Goal: Information Seeking & Learning: Learn about a topic

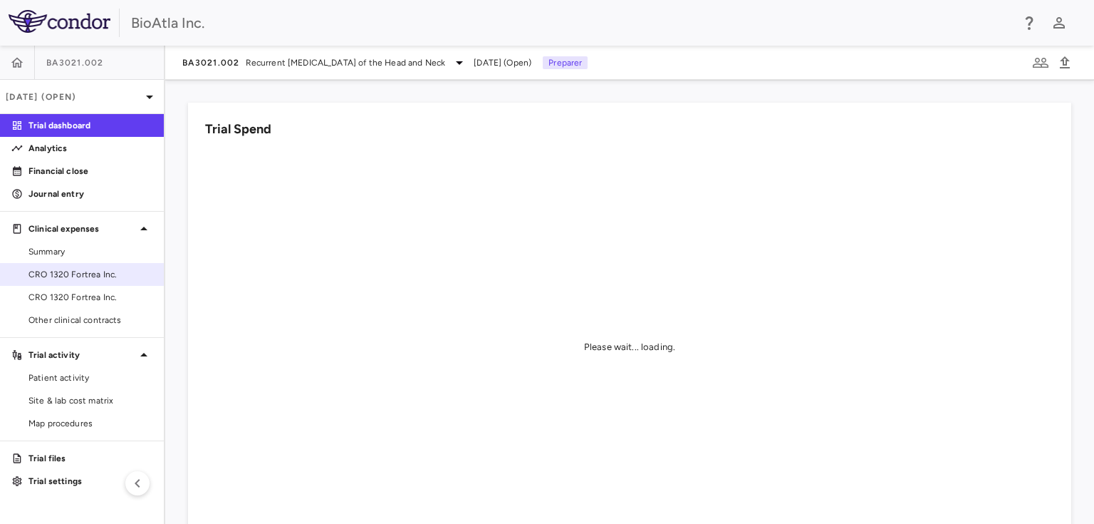
click at [94, 276] on span "CRO 1320 Fortrea Inc." at bounding box center [90, 274] width 124 height 13
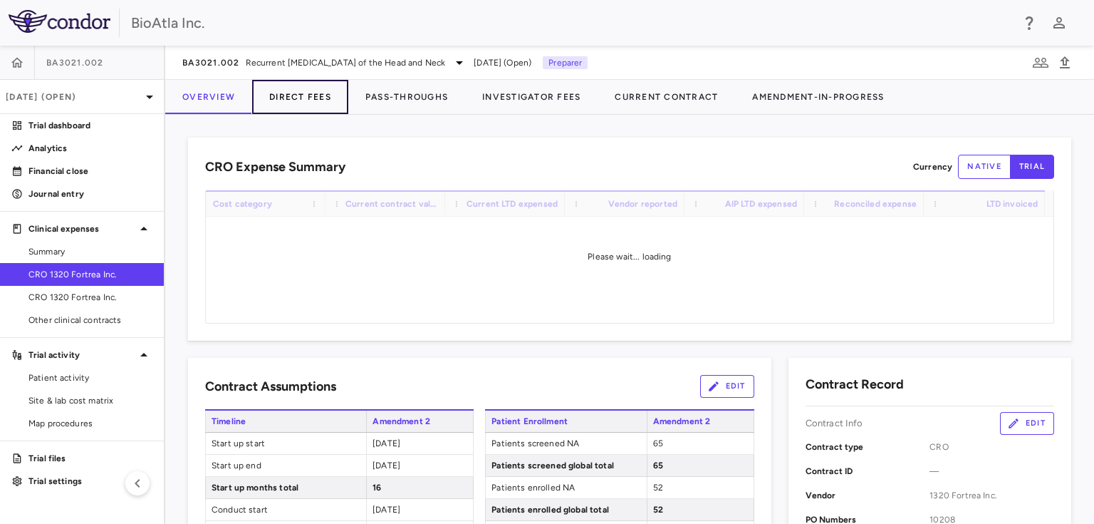
click at [291, 103] on button "Direct Fees" at bounding box center [300, 97] width 96 height 34
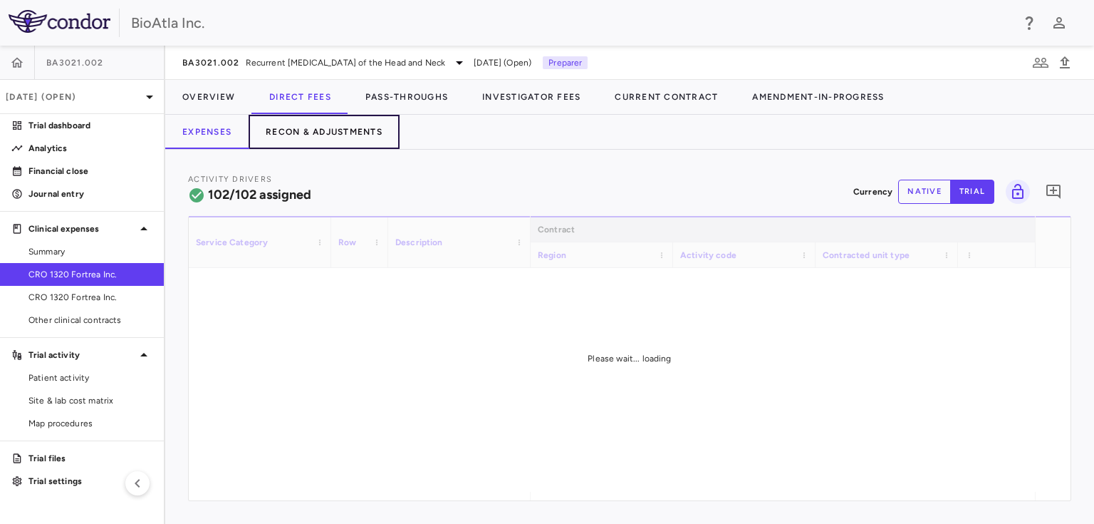
click at [351, 129] on button "Recon & Adjustments" at bounding box center [324, 132] width 151 height 34
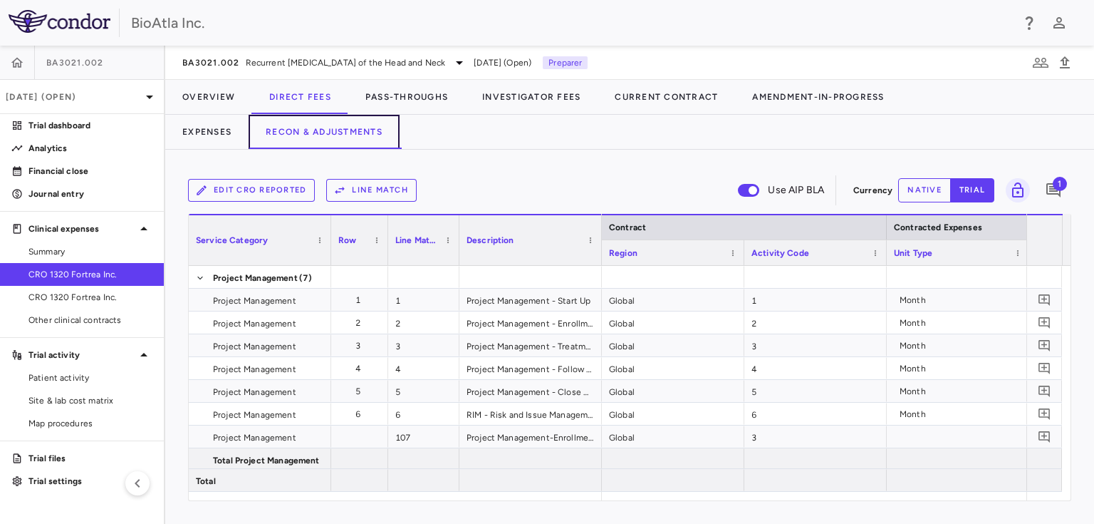
click at [339, 135] on button "Recon & Adjustments" at bounding box center [324, 132] width 151 height 34
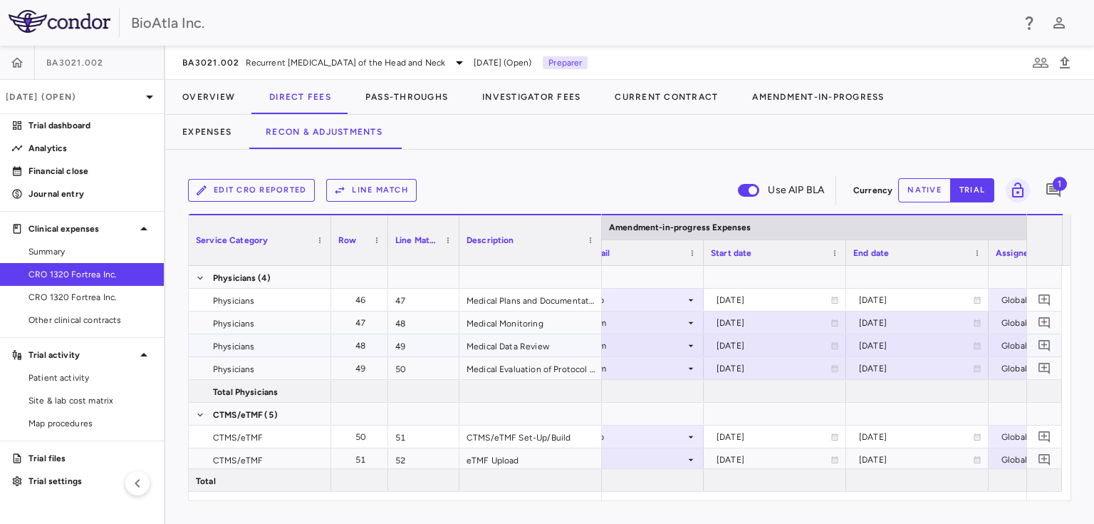
click at [893, 347] on div "[DATE]" at bounding box center [916, 345] width 114 height 23
click at [980, 345] on icon "Choose date, selected date is Sep 1, 2025" at bounding box center [977, 346] width 10 height 11
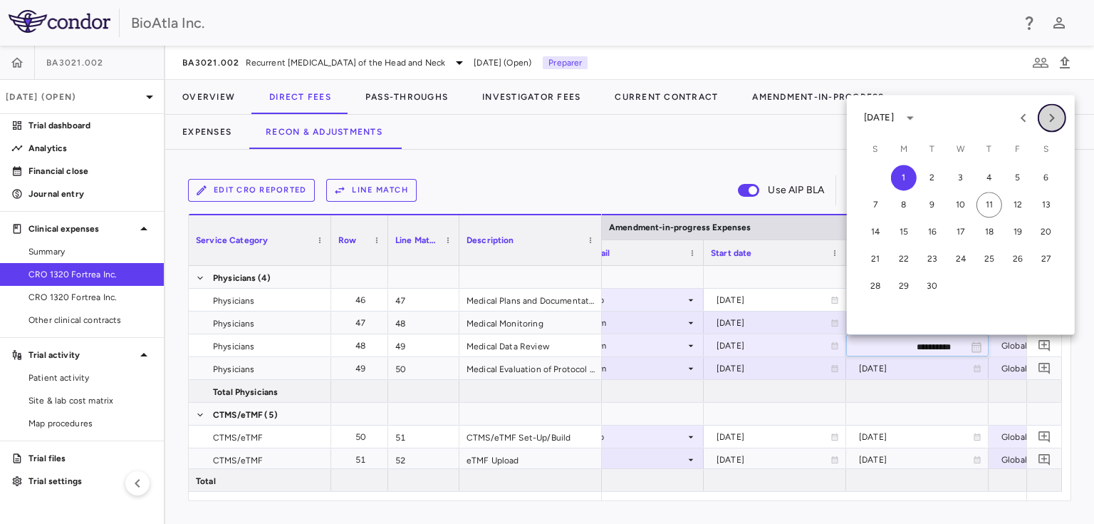
click at [1052, 117] on icon "Next month" at bounding box center [1052, 117] width 17 height 17
click at [1022, 284] on button "31" at bounding box center [1018, 286] width 26 height 26
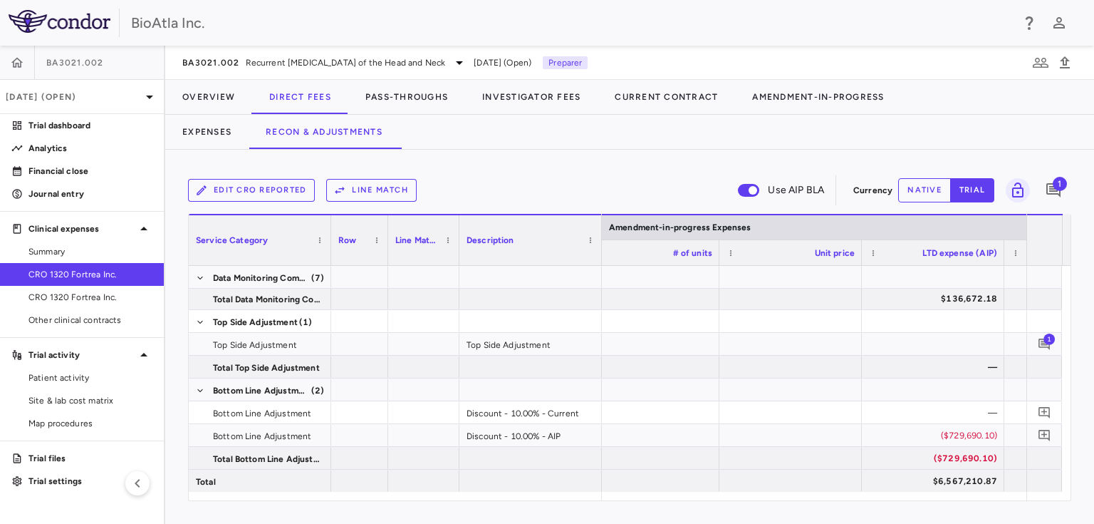
scroll to position [0, 2705]
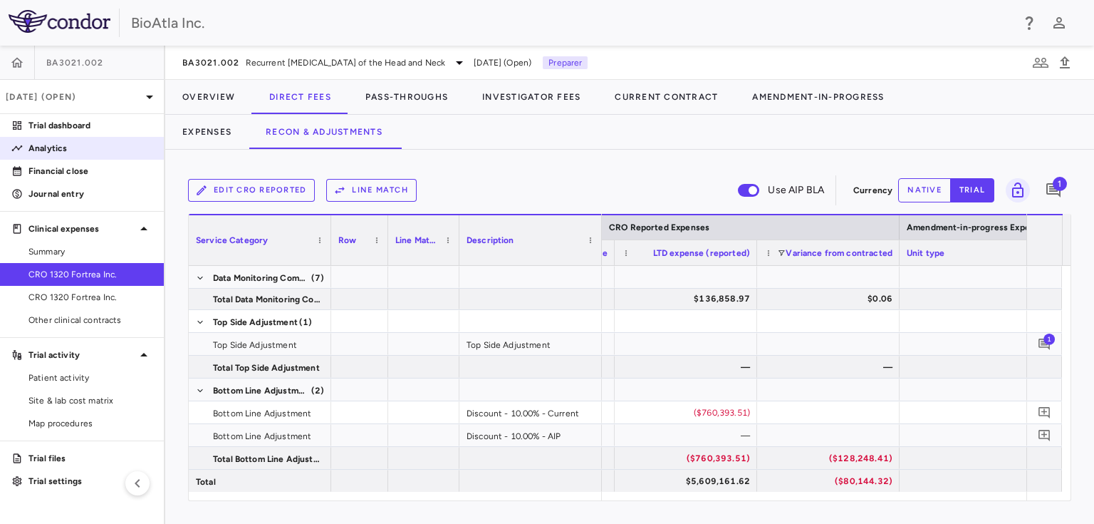
click at [34, 140] on link "Analytics" at bounding box center [82, 148] width 164 height 21
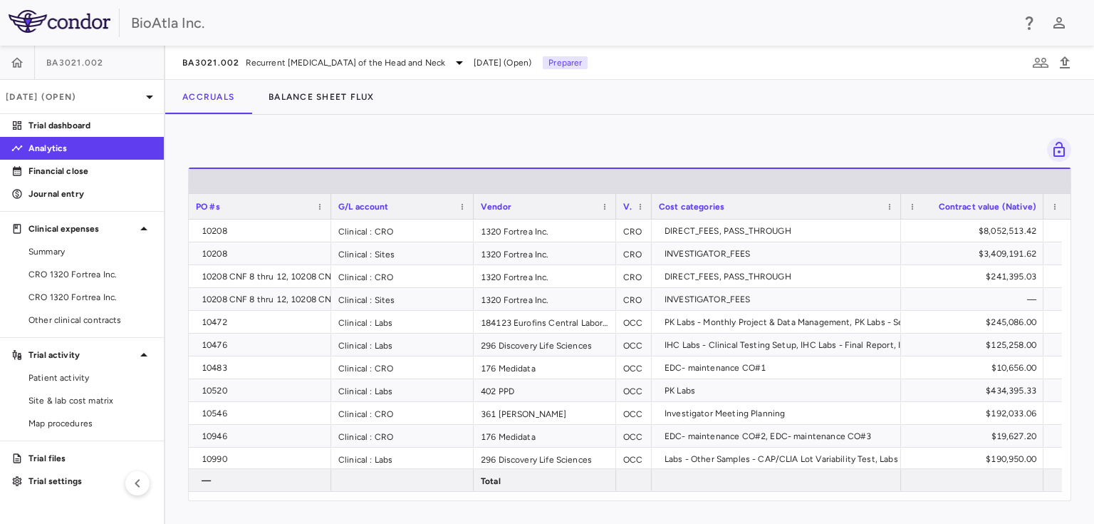
click at [375, 497] on div "Total LTD PO #s G/L account Vendor Vendor type" at bounding box center [630, 333] width 882 height 333
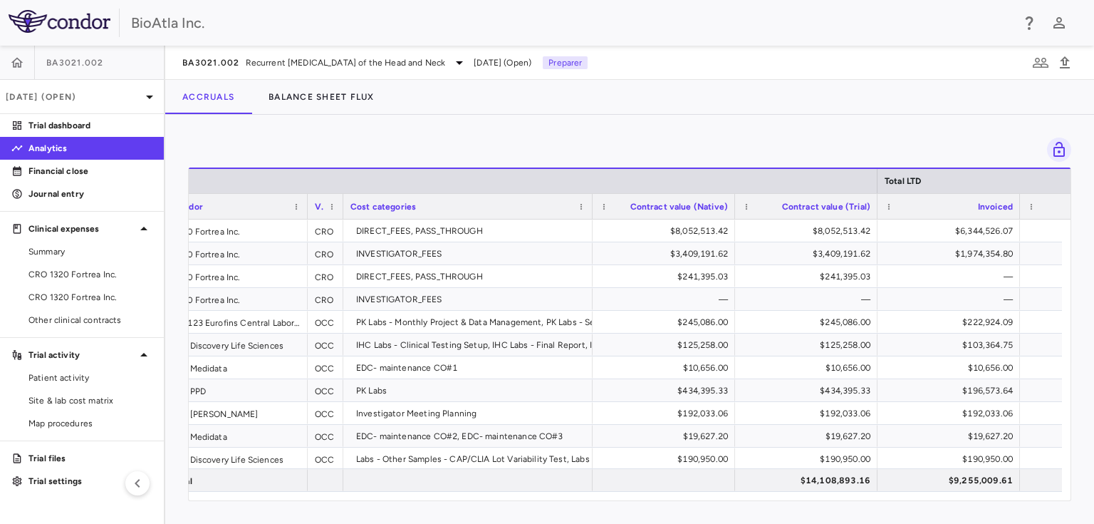
scroll to position [0, 351]
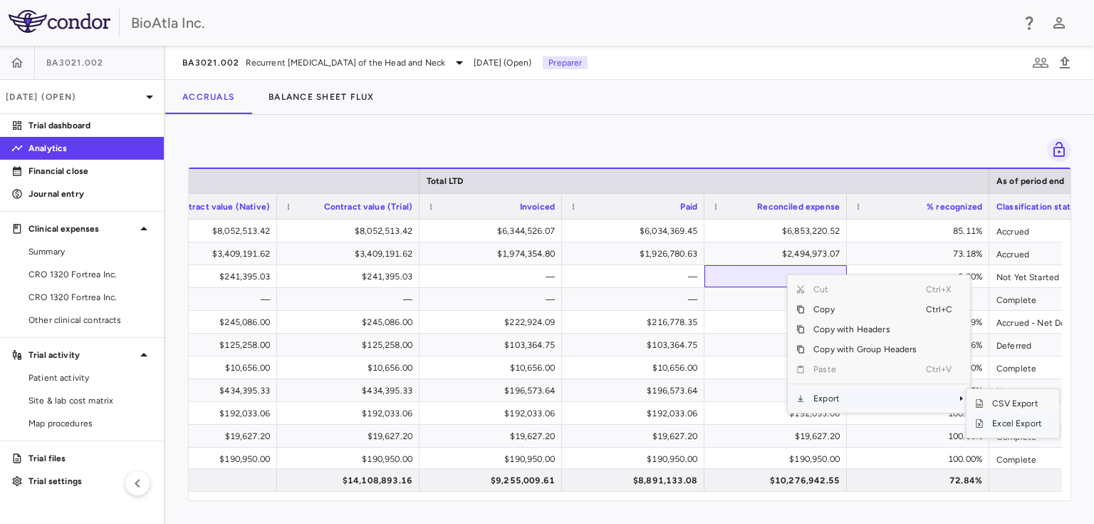
click at [1005, 423] on span "Excel Export" at bounding box center [1017, 423] width 67 height 20
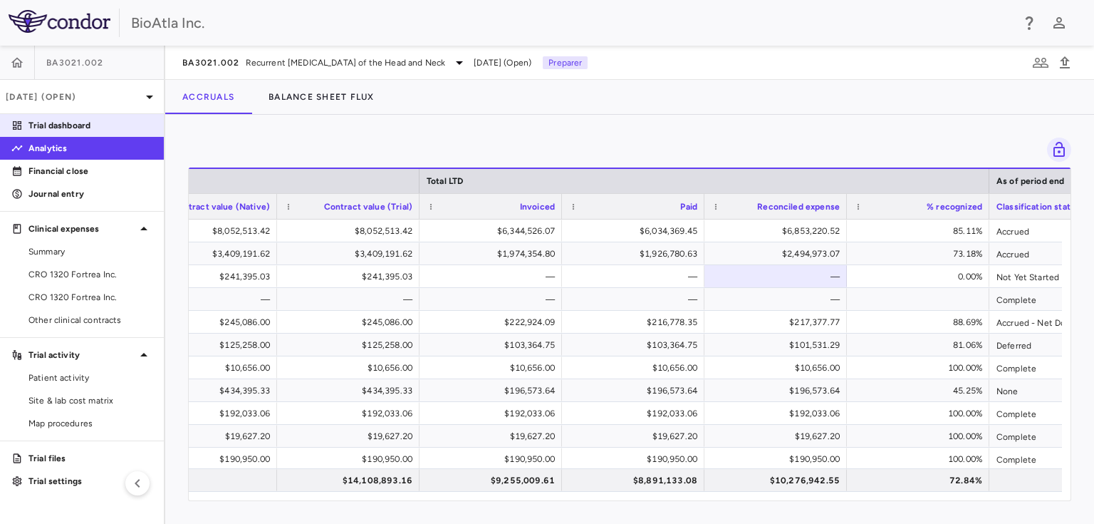
click at [60, 124] on p "Trial dashboard" at bounding box center [90, 125] width 124 height 13
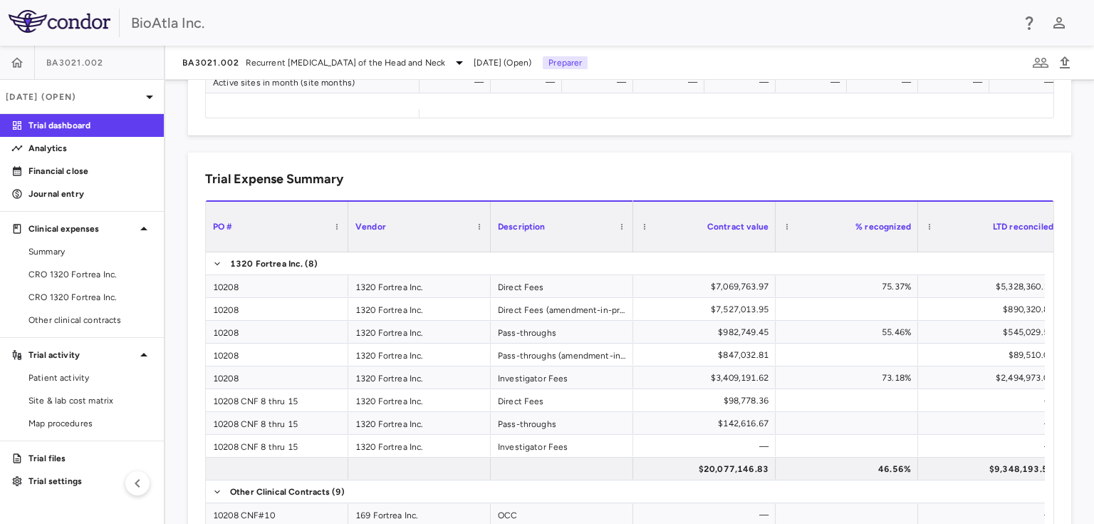
scroll to position [998, 0]
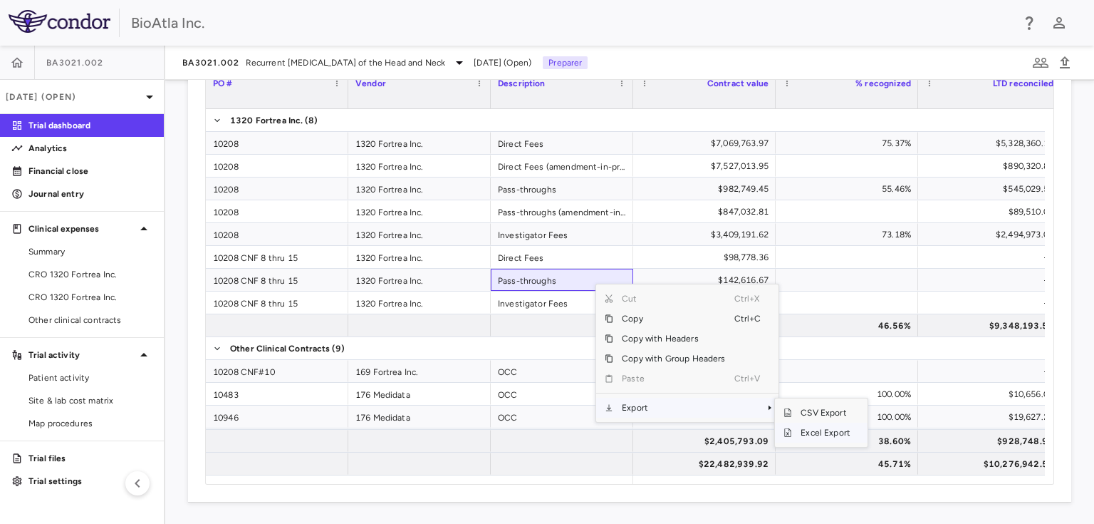
click at [811, 431] on span "Excel Export" at bounding box center [825, 433] width 67 height 20
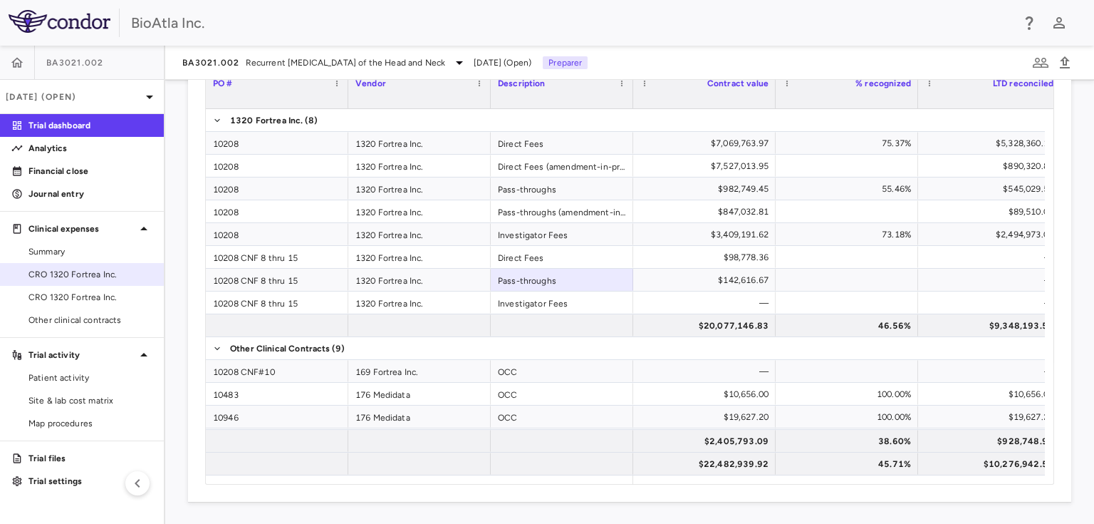
drag, startPoint x: 74, startPoint y: 271, endPoint x: 76, endPoint y: 251, distance: 20.7
click at [74, 271] on span "CRO 1320 Fortrea Inc." at bounding box center [90, 274] width 124 height 13
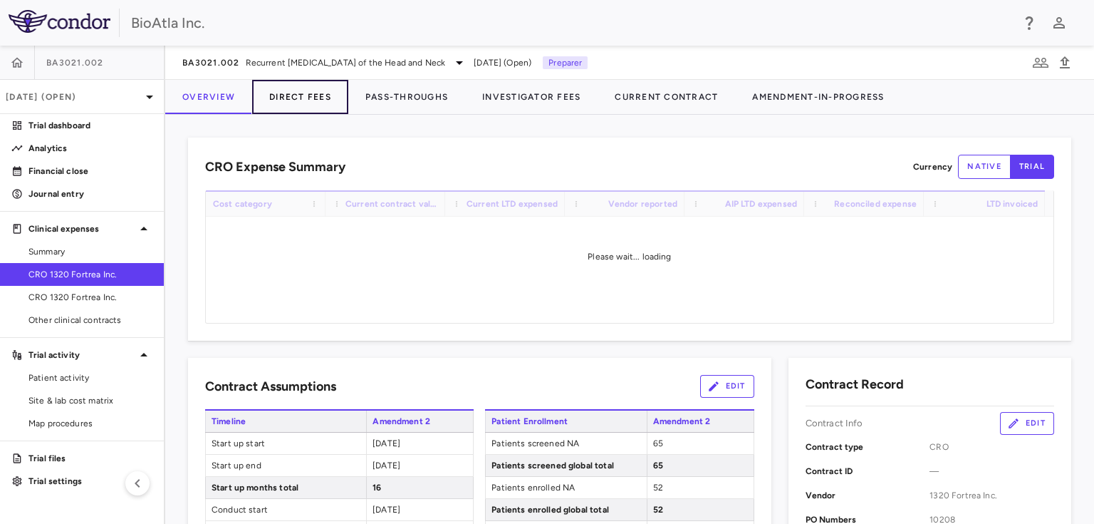
click at [311, 99] on button "Direct Fees" at bounding box center [300, 97] width 96 height 34
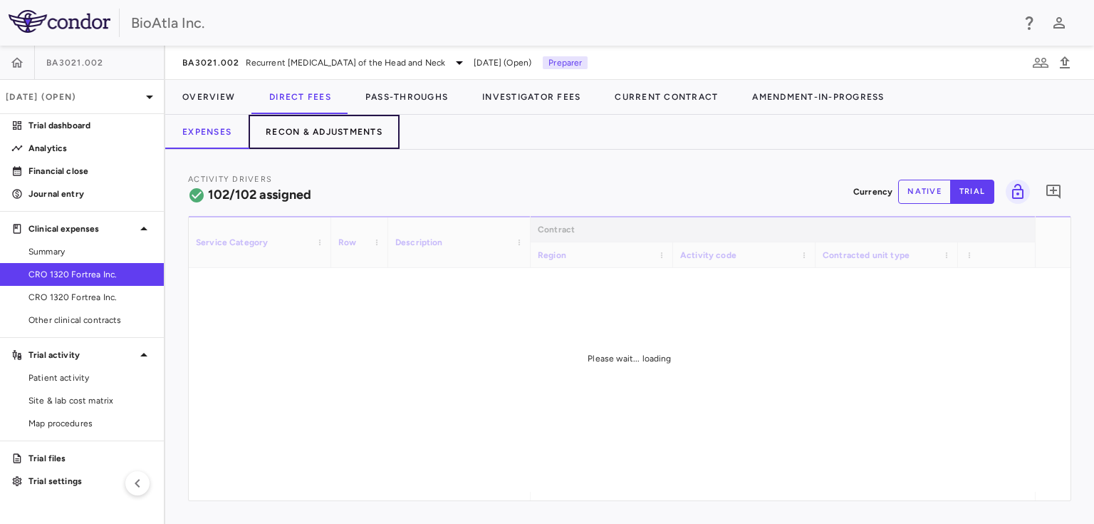
click at [328, 125] on button "Recon & Adjustments" at bounding box center [324, 132] width 151 height 34
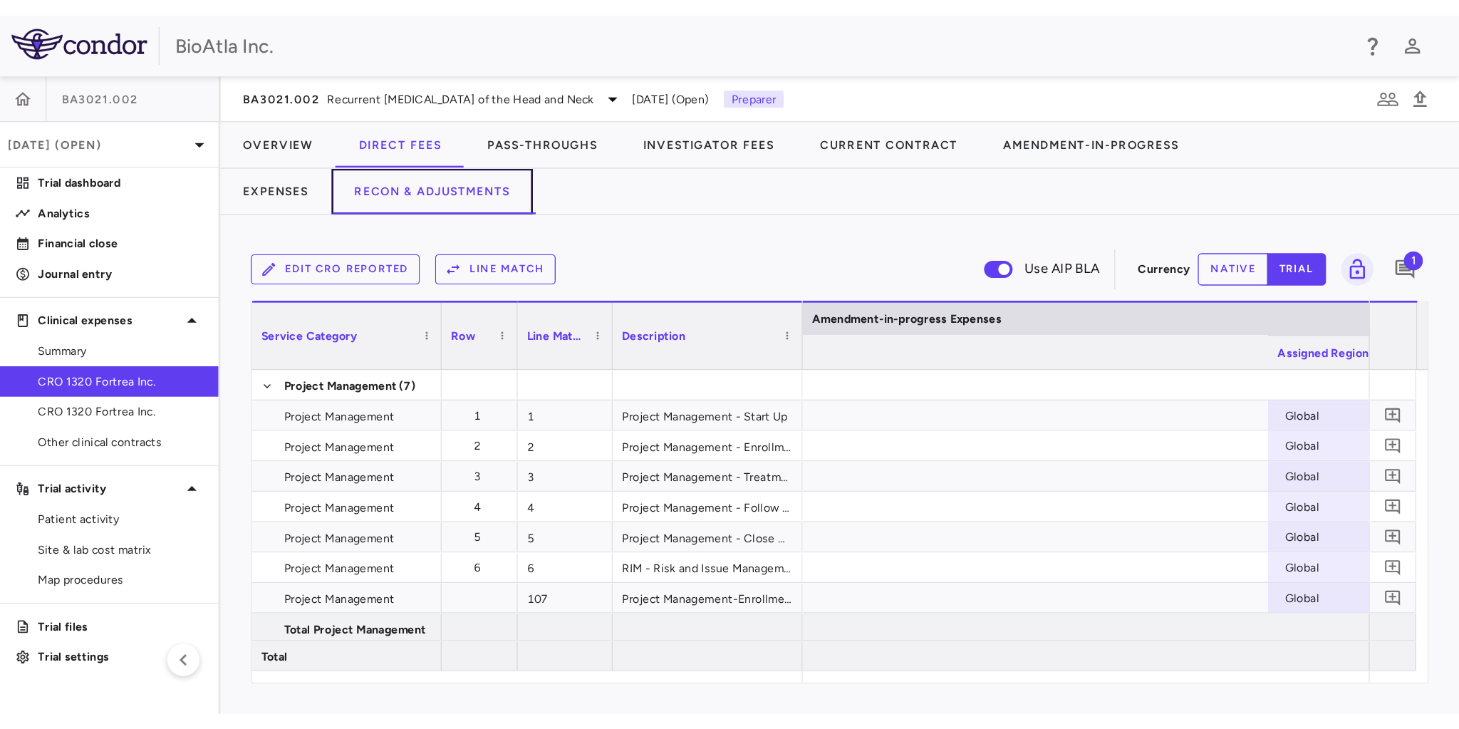
scroll to position [0, 3493]
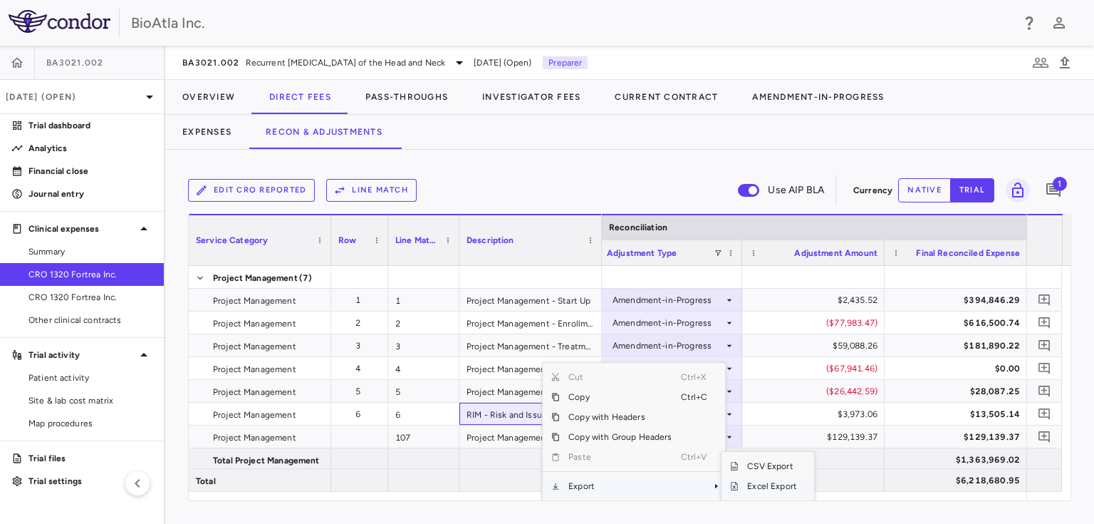
click at [767, 486] on span "Excel Export" at bounding box center [772, 486] width 67 height 20
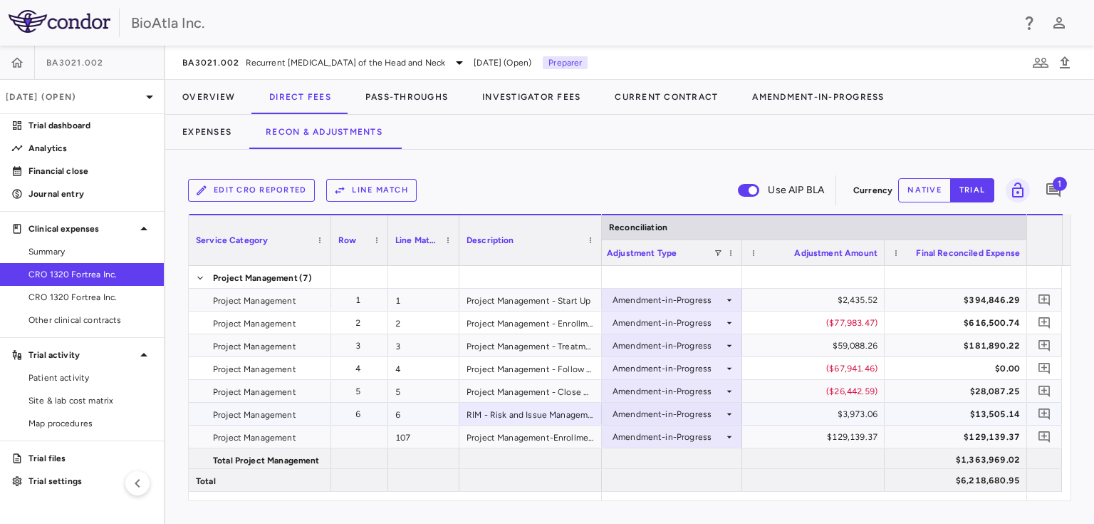
click at [802, 415] on div "$3,973.06" at bounding box center [816, 414] width 123 height 23
click at [955, 111] on div at bounding box center [998, 97] width 193 height 35
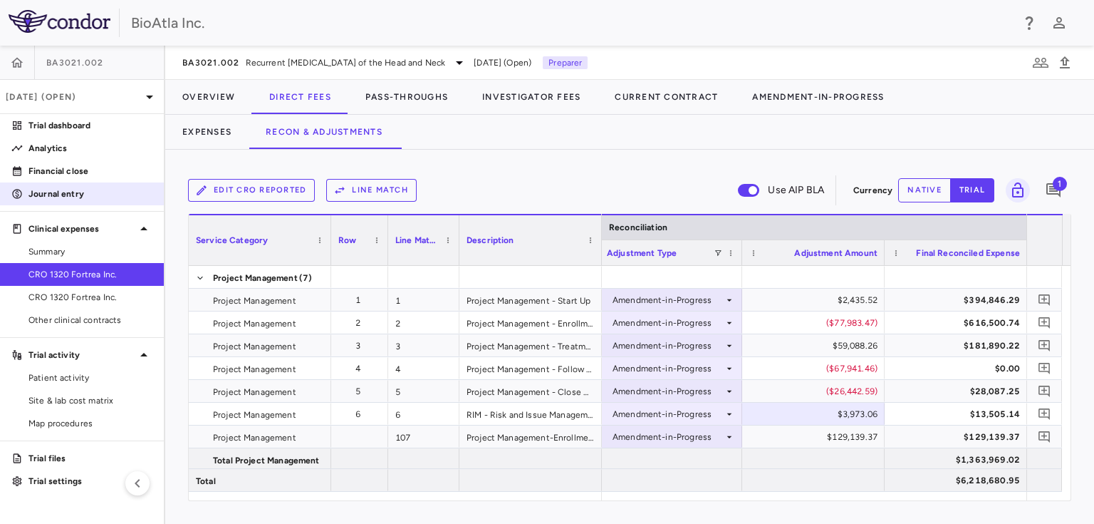
click at [53, 190] on p "Journal entry" at bounding box center [90, 193] width 124 height 13
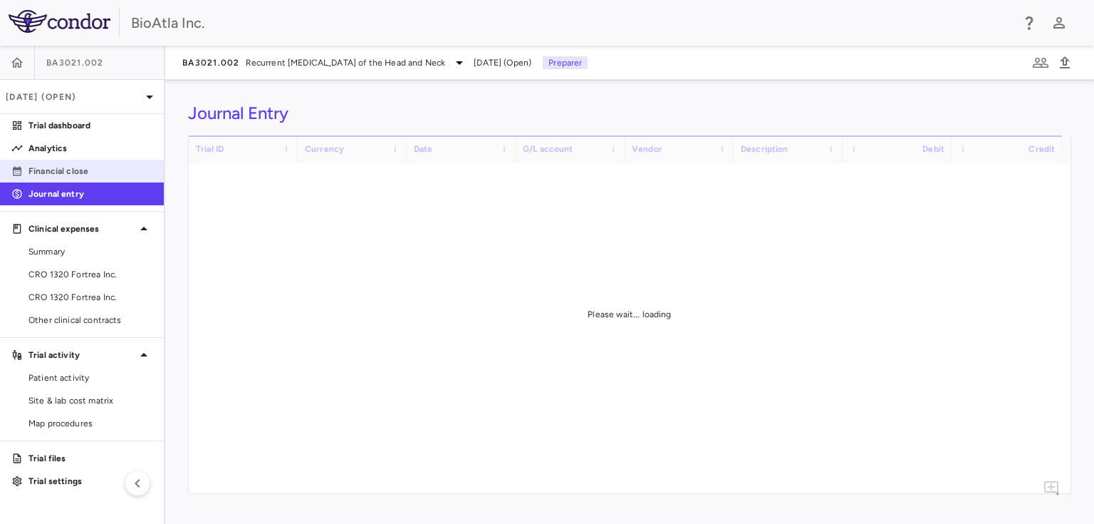
click at [40, 172] on p "Financial close" at bounding box center [90, 171] width 124 height 13
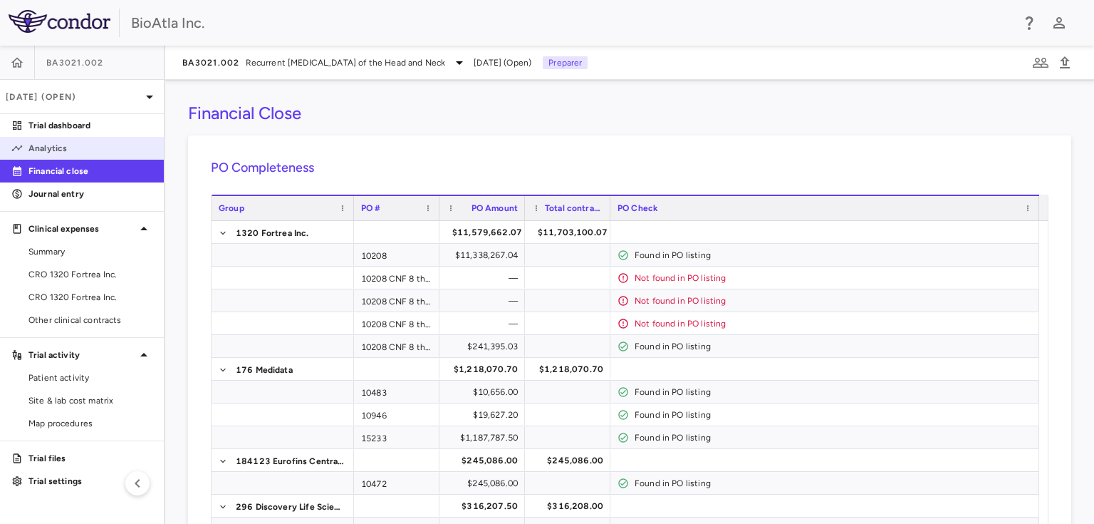
click at [46, 151] on p "Analytics" at bounding box center [90, 148] width 124 height 13
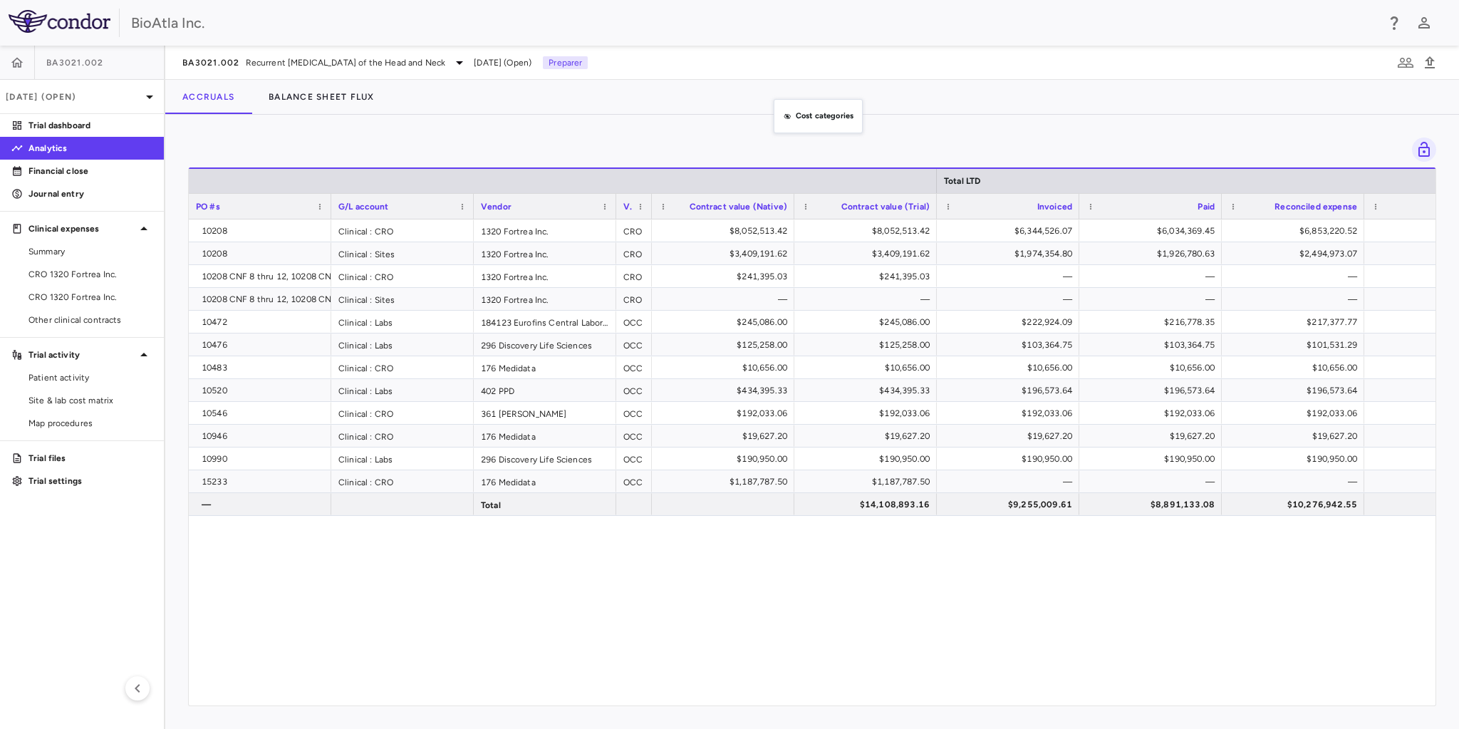
drag, startPoint x: 763, startPoint y: 203, endPoint x: 787, endPoint y: 85, distance: 119.9
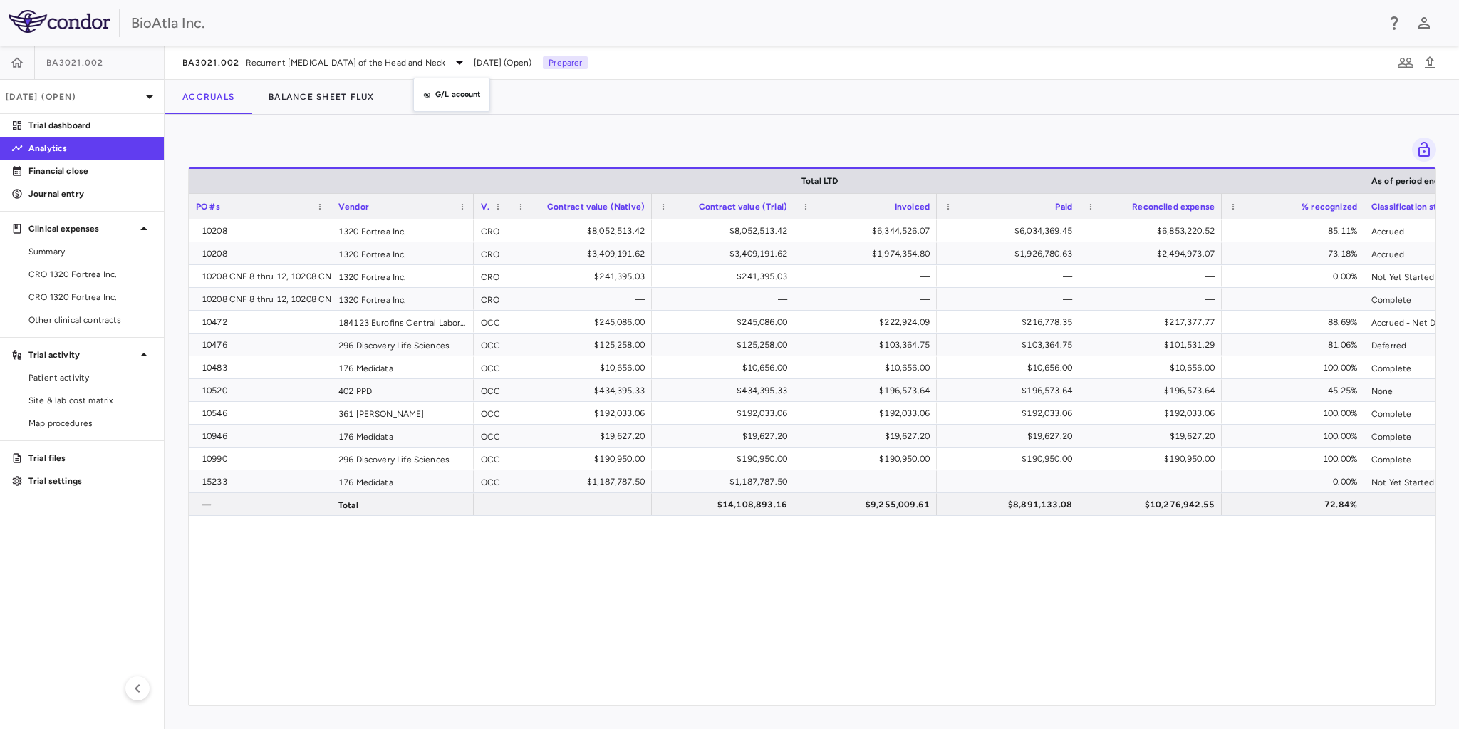
drag, startPoint x: 402, startPoint y: 206, endPoint x: 425, endPoint y: 69, distance: 138.8
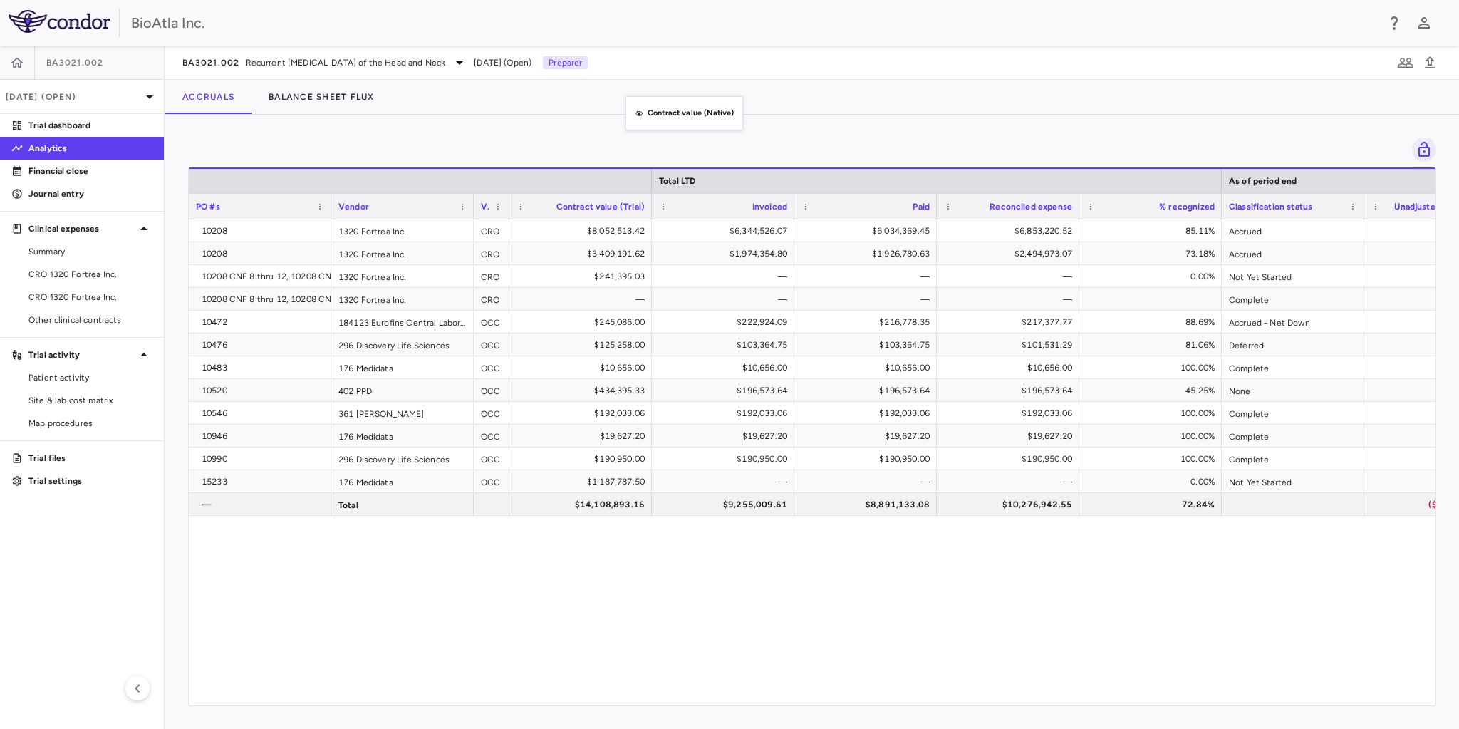
drag, startPoint x: 589, startPoint y: 209, endPoint x: 626, endPoint y: 114, distance: 102.4
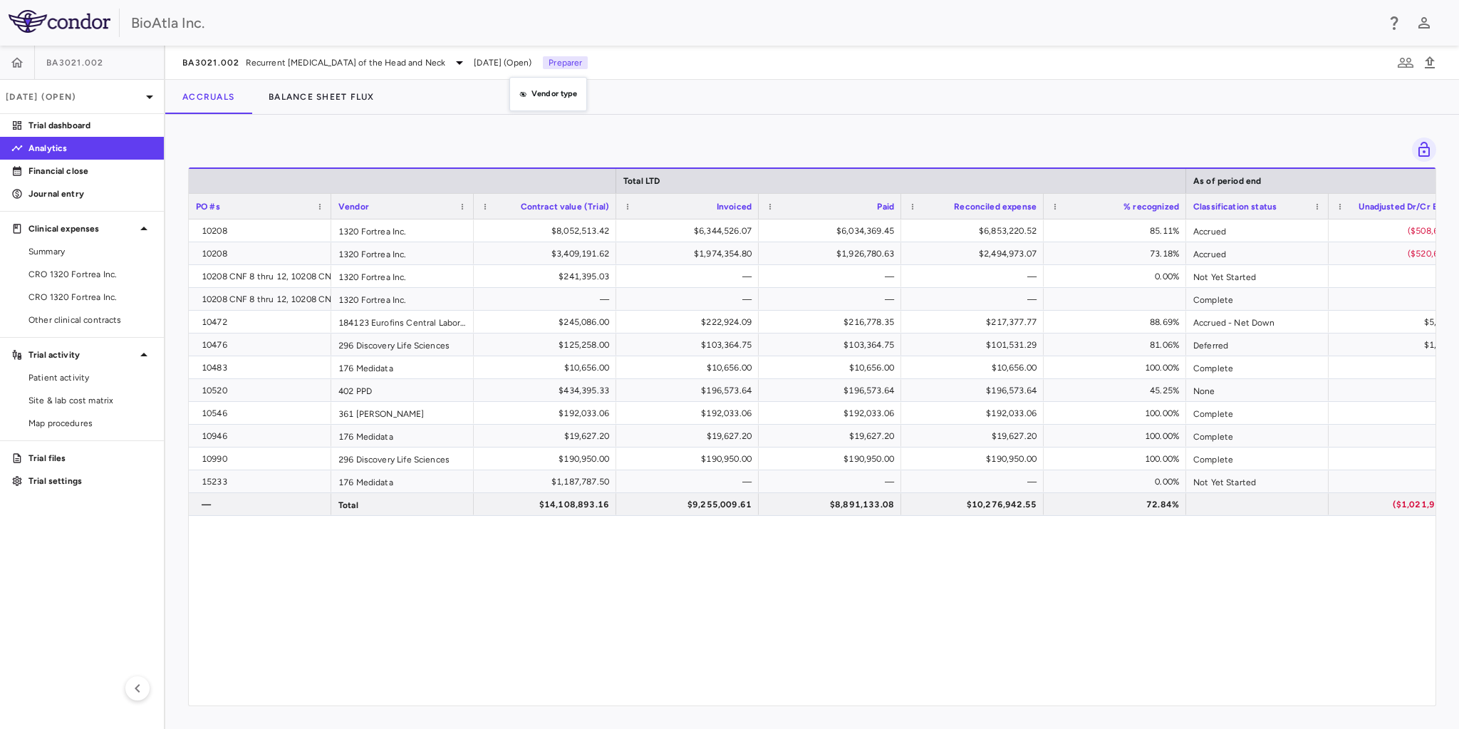
drag, startPoint x: 485, startPoint y: 205, endPoint x: 517, endPoint y: 85, distance: 123.7
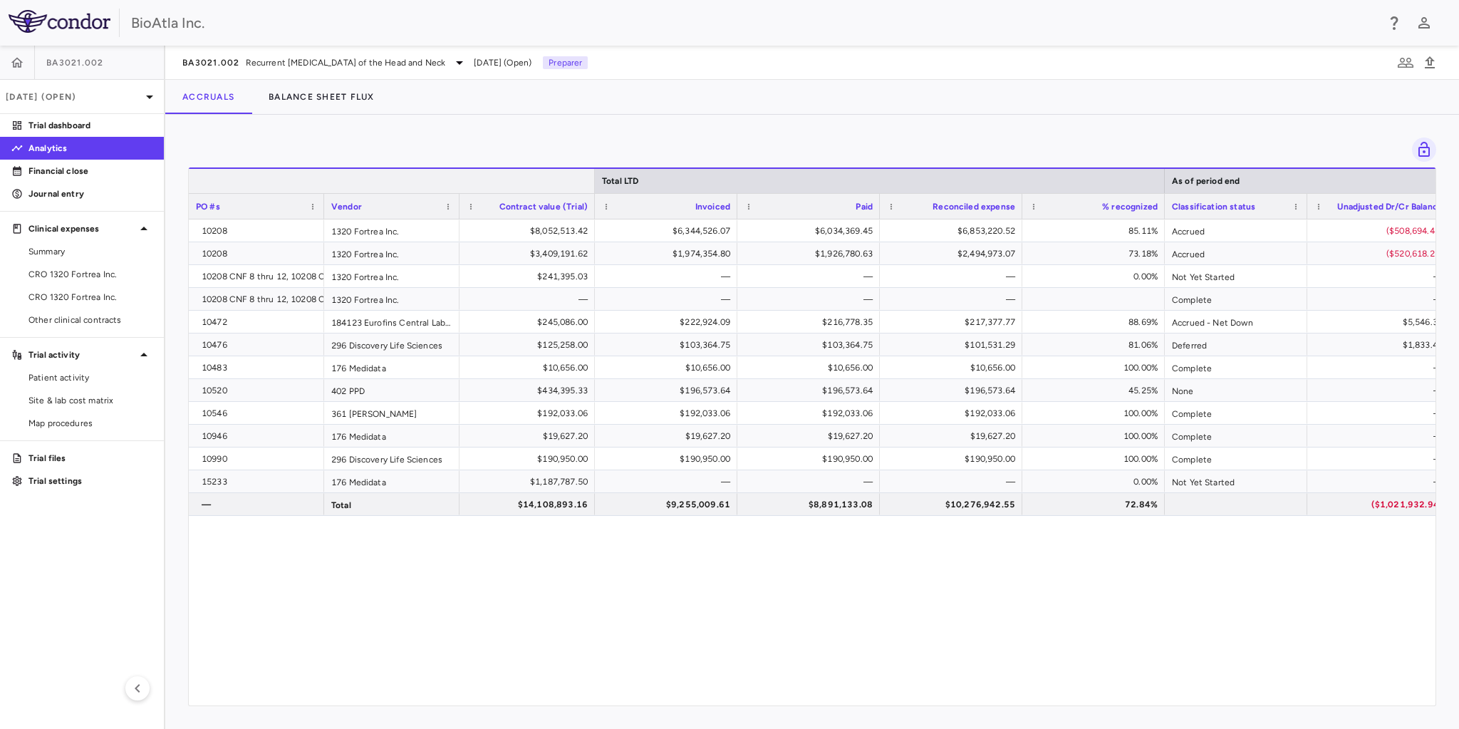
drag, startPoint x: 616, startPoint y: 177, endPoint x: 590, endPoint y: 180, distance: 25.9
click at [594, 180] on div at bounding box center [594, 181] width 6 height 24
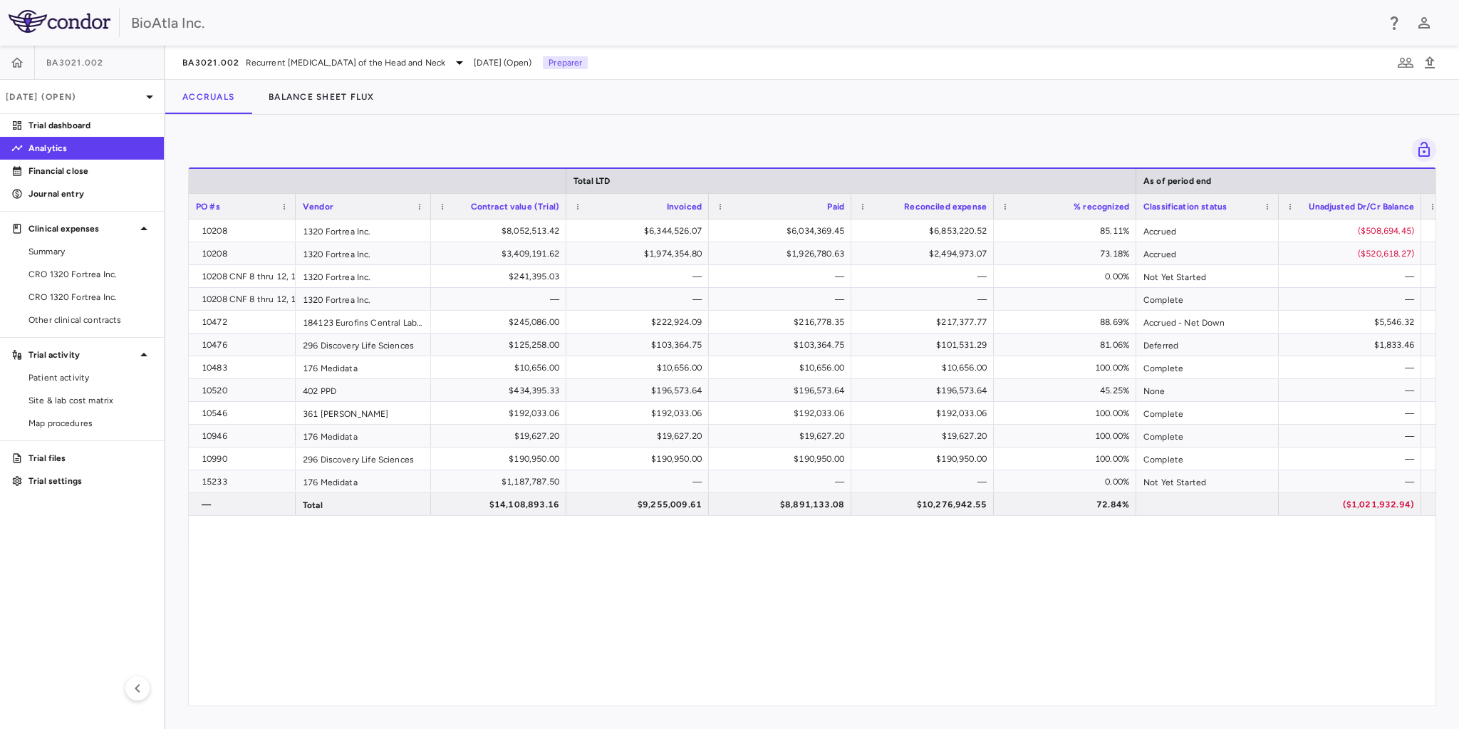
drag, startPoint x: 320, startPoint y: 201, endPoint x: 289, endPoint y: 229, distance: 41.9
click at [289, 229] on div "Total LTD As of period end PO #s Vendor Contract value (Trial) —" at bounding box center [812, 436] width 1247 height 538
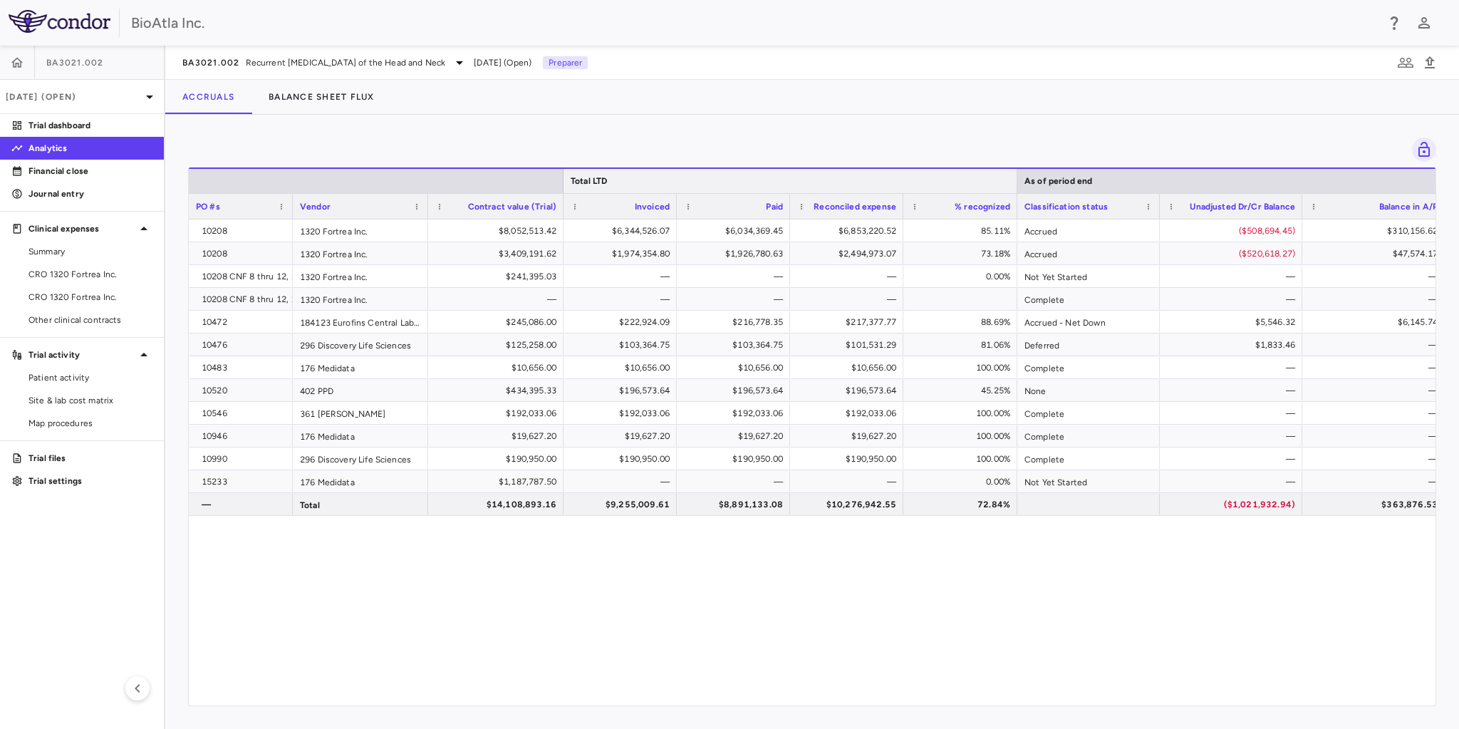
drag, startPoint x: 1131, startPoint y: 175, endPoint x: 1015, endPoint y: 186, distance: 116.6
click at [1015, 186] on div at bounding box center [1017, 181] width 6 height 24
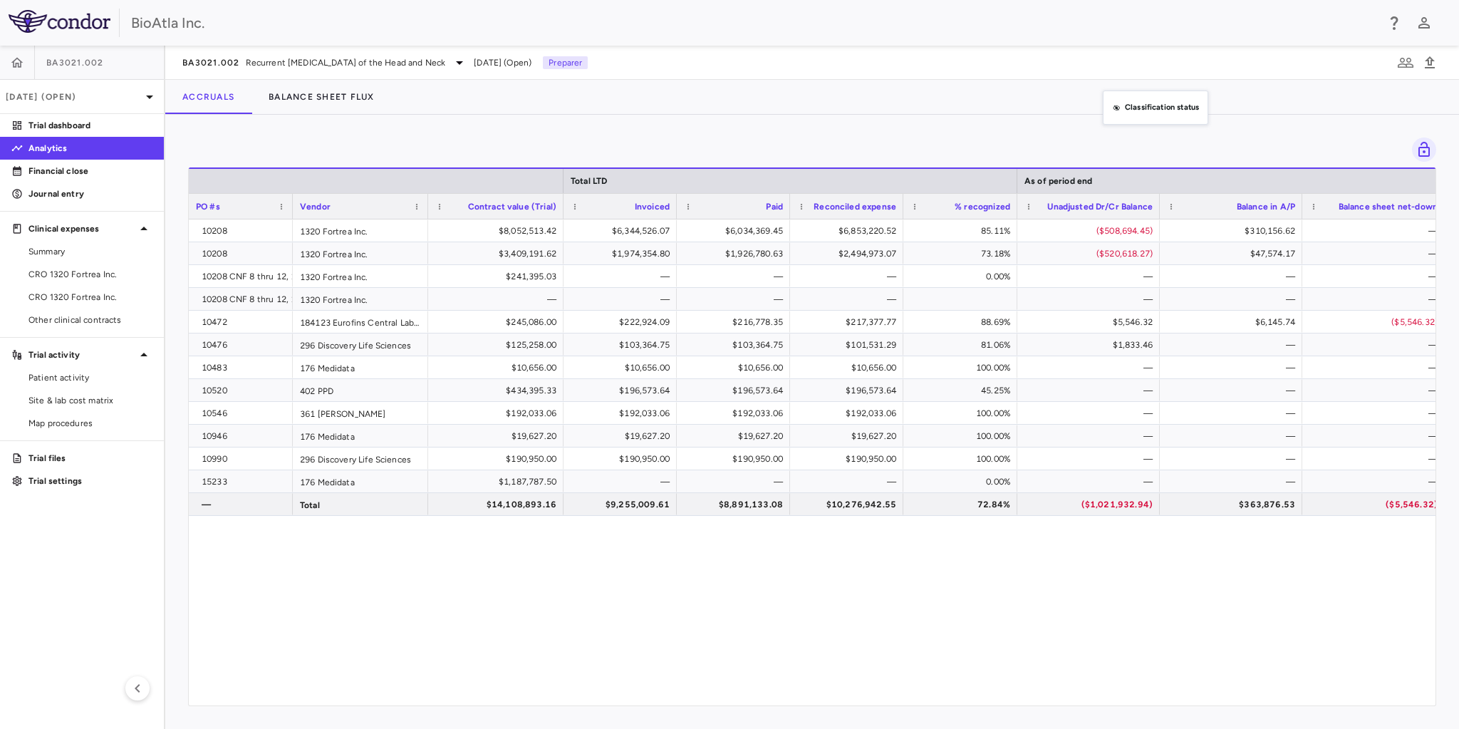
drag, startPoint x: 1121, startPoint y: 206, endPoint x: 1111, endPoint y: 97, distance: 109.5
drag, startPoint x: 1110, startPoint y: 205, endPoint x: 1124, endPoint y: 100, distance: 105.6
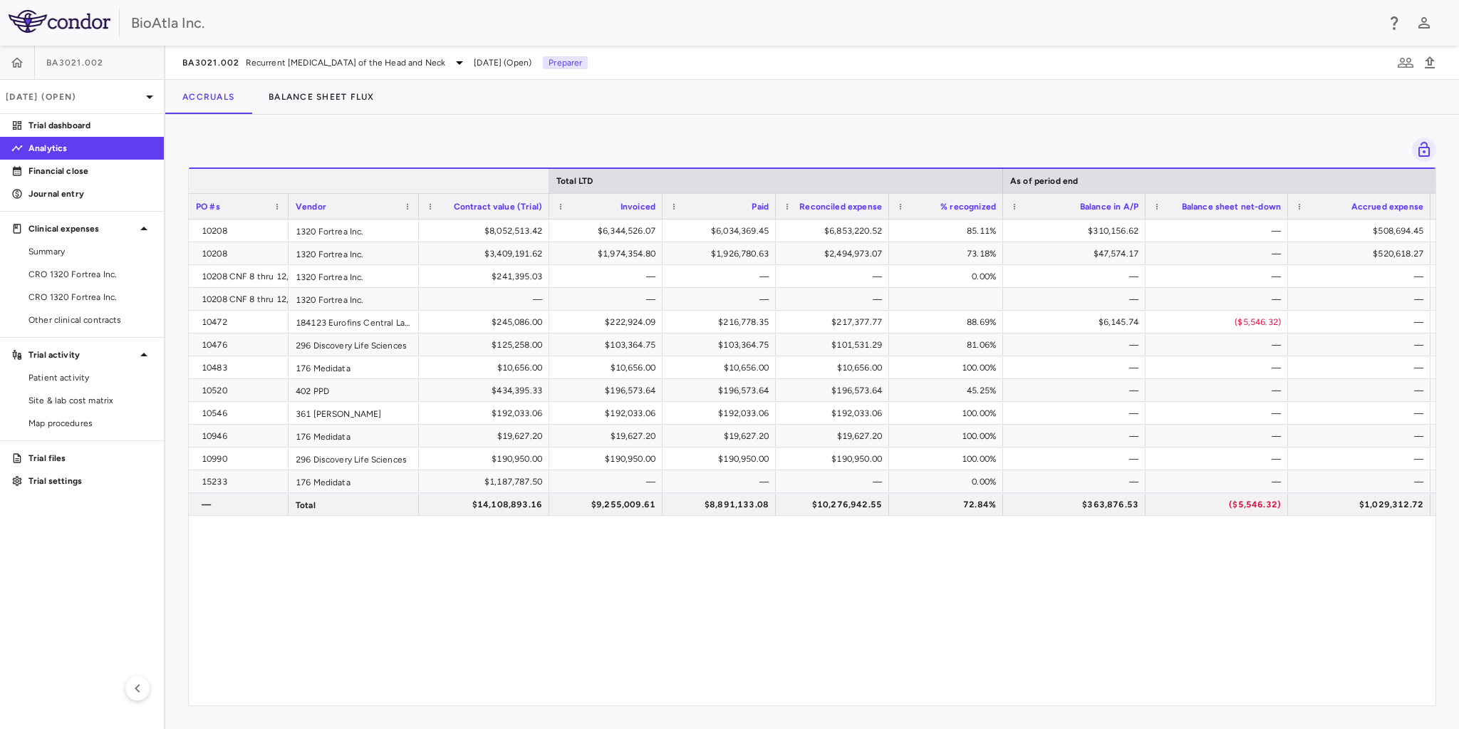
drag, startPoint x: 561, startPoint y: 173, endPoint x: 547, endPoint y: 176, distance: 14.5
click at [547, 176] on div at bounding box center [549, 181] width 6 height 24
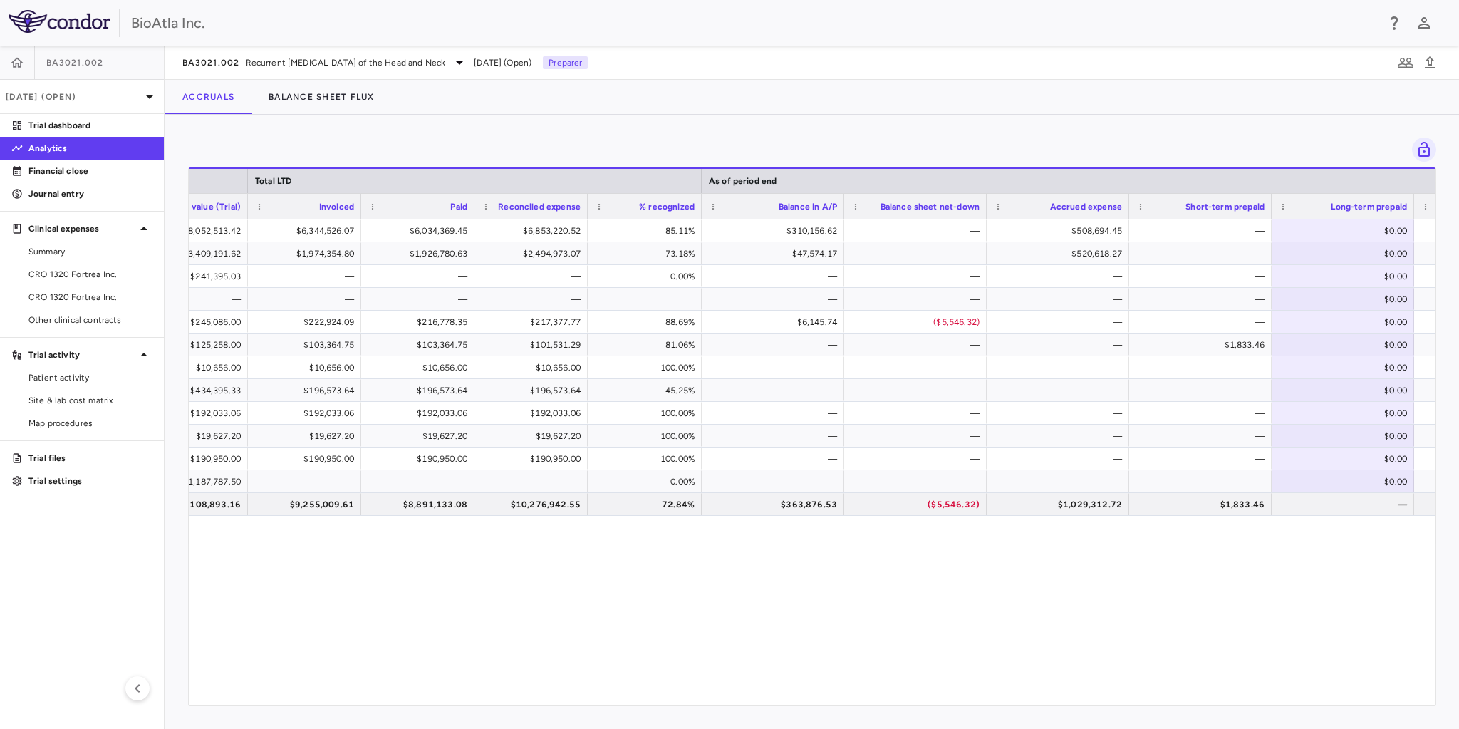
scroll to position [0, 381]
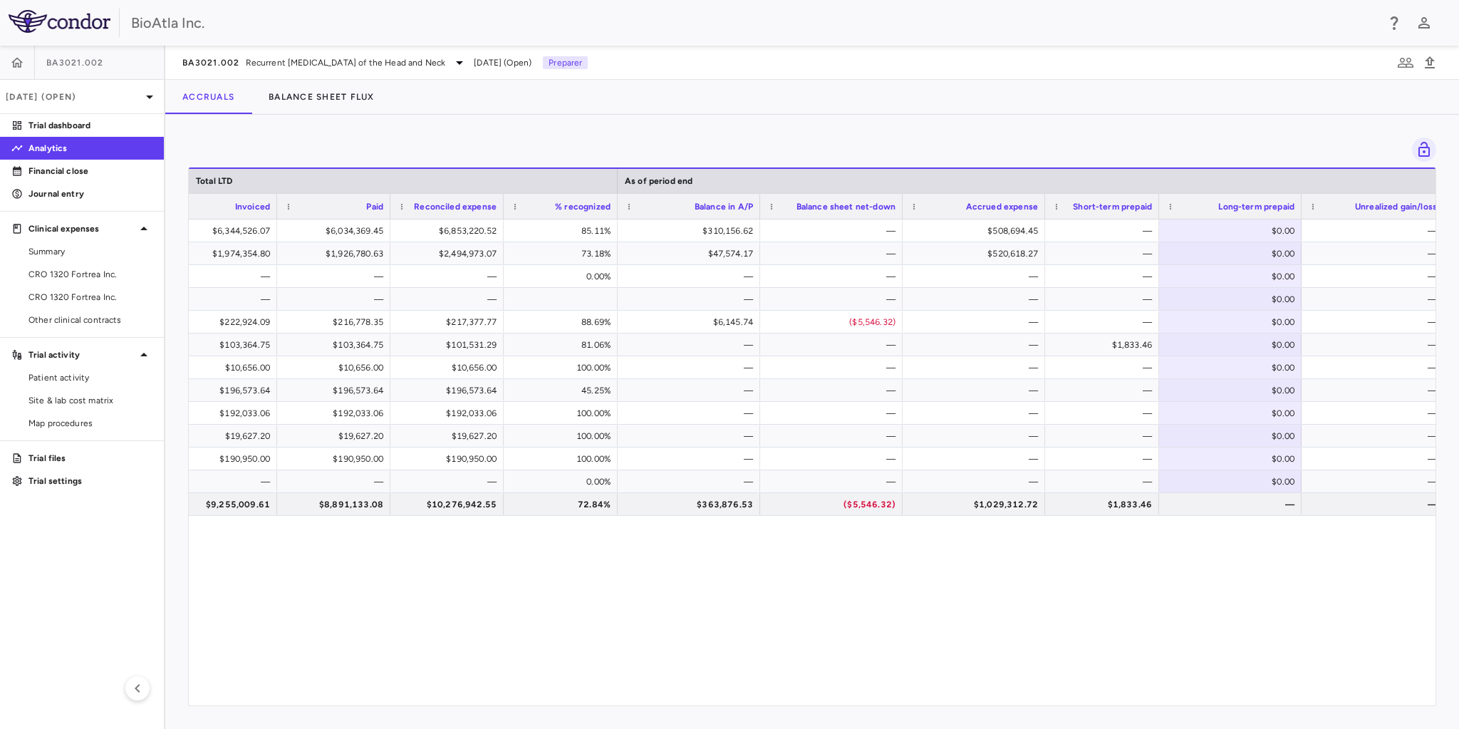
drag, startPoint x: 1186, startPoint y: 204, endPoint x: 1157, endPoint y: 209, distance: 28.9
click at [1157, 209] on div at bounding box center [1159, 206] width 6 height 25
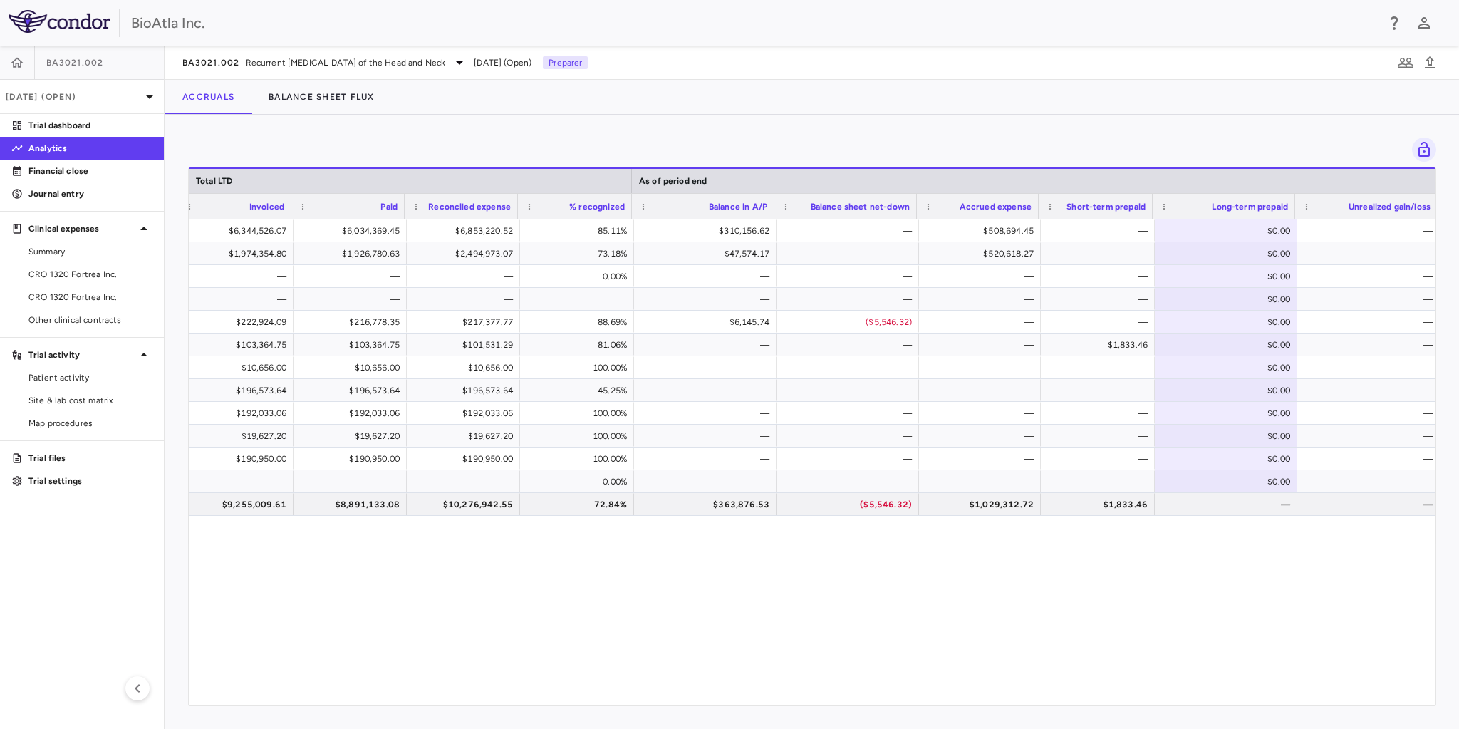
scroll to position [0, 369]
drag, startPoint x: 1043, startPoint y: 208, endPoint x: 1019, endPoint y: 211, distance: 24.4
click at [1019, 211] on div "Accrued expense" at bounding box center [978, 206] width 118 height 26
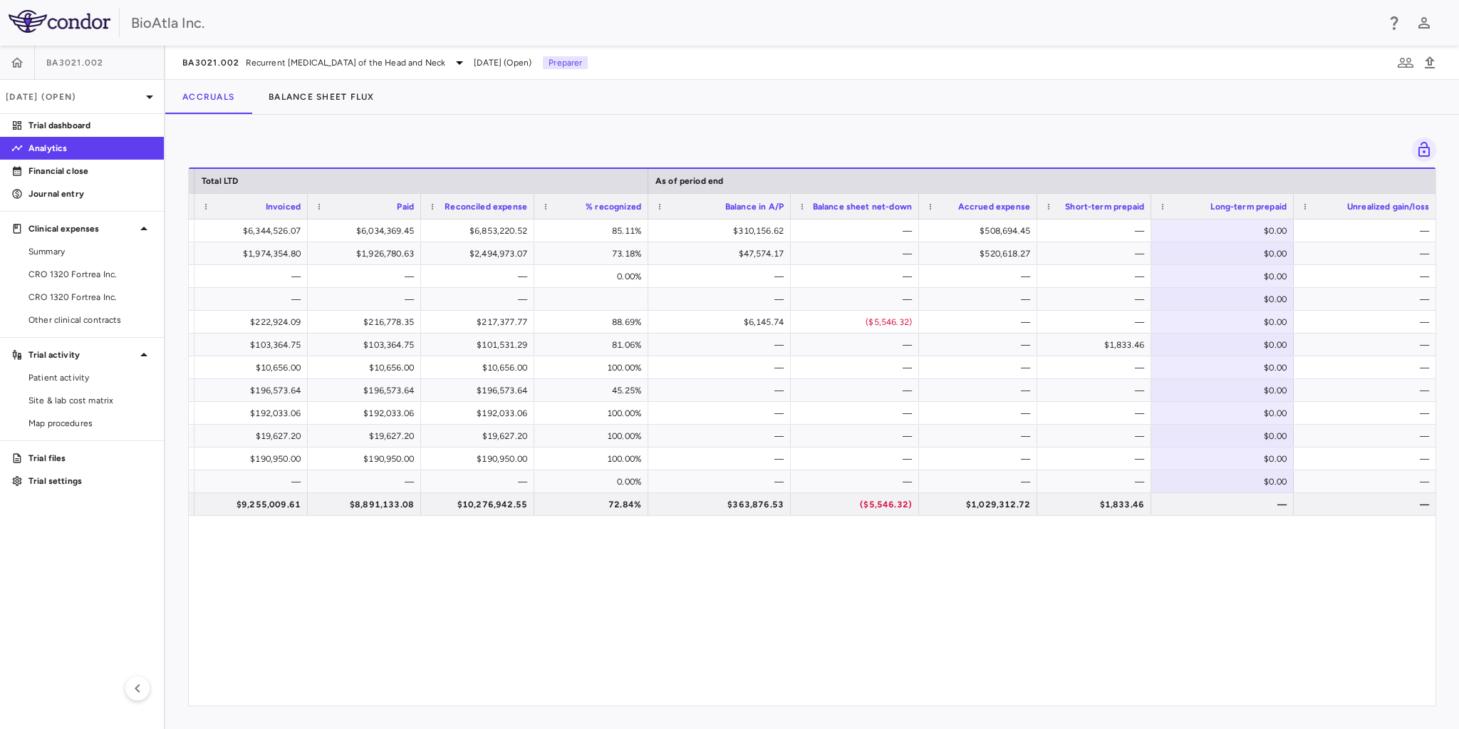
drag, startPoint x: 918, startPoint y: 202, endPoint x: 861, endPoint y: 215, distance: 58.4
click at [903, 206] on div "Balance sheet net-down" at bounding box center [855, 206] width 128 height 26
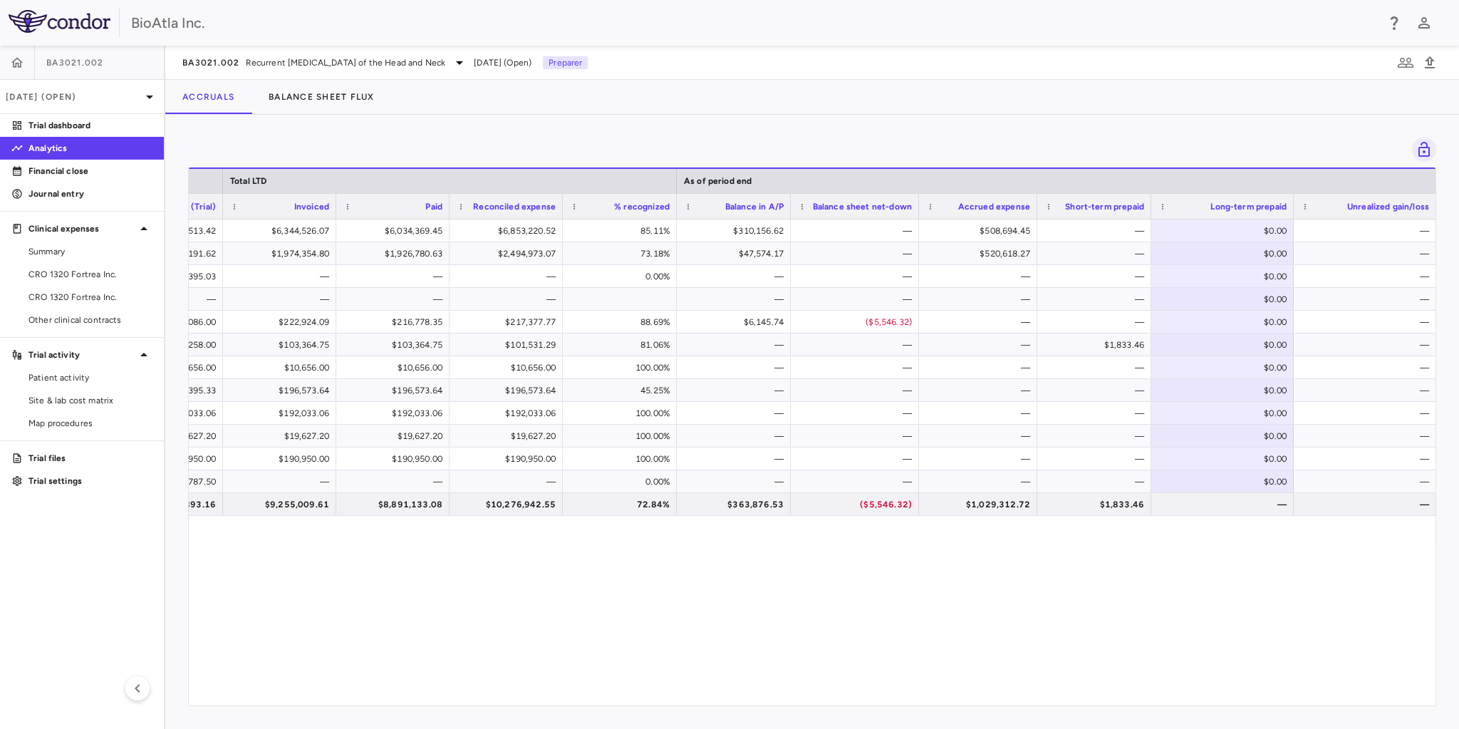
drag, startPoint x: 787, startPoint y: 199, endPoint x: 758, endPoint y: 207, distance: 29.4
click at [758, 207] on div "Balance in A/P" at bounding box center [734, 206] width 114 height 26
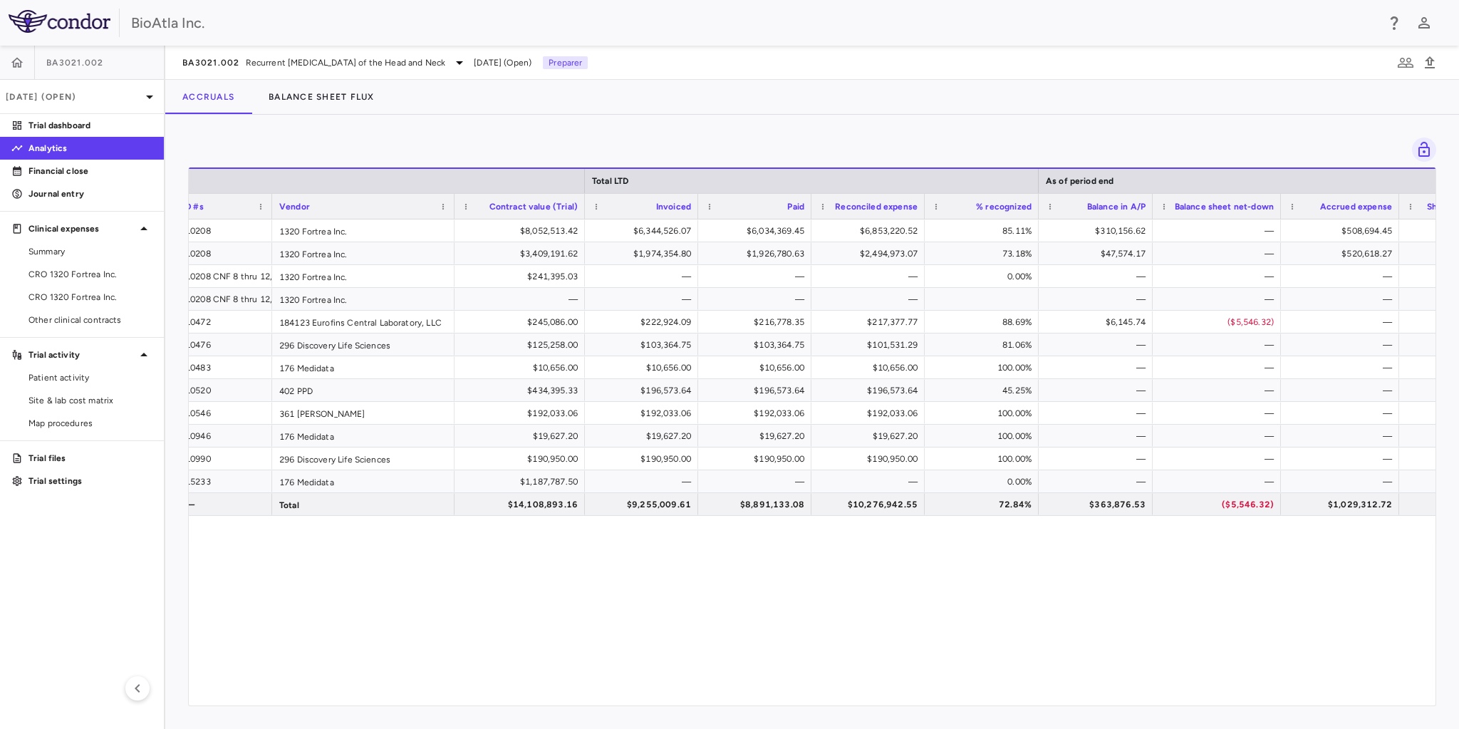
drag, startPoint x: 402, startPoint y: 199, endPoint x: 454, endPoint y: 202, distance: 52.1
click at [454, 202] on div "PO #s Vendor Contract value (Trial) Invoiced Paid" at bounding box center [985, 206] width 1626 height 26
drag, startPoint x: 582, startPoint y: 202, endPoint x: 573, endPoint y: 208, distance: 10.9
click at [573, 208] on div at bounding box center [575, 206] width 6 height 25
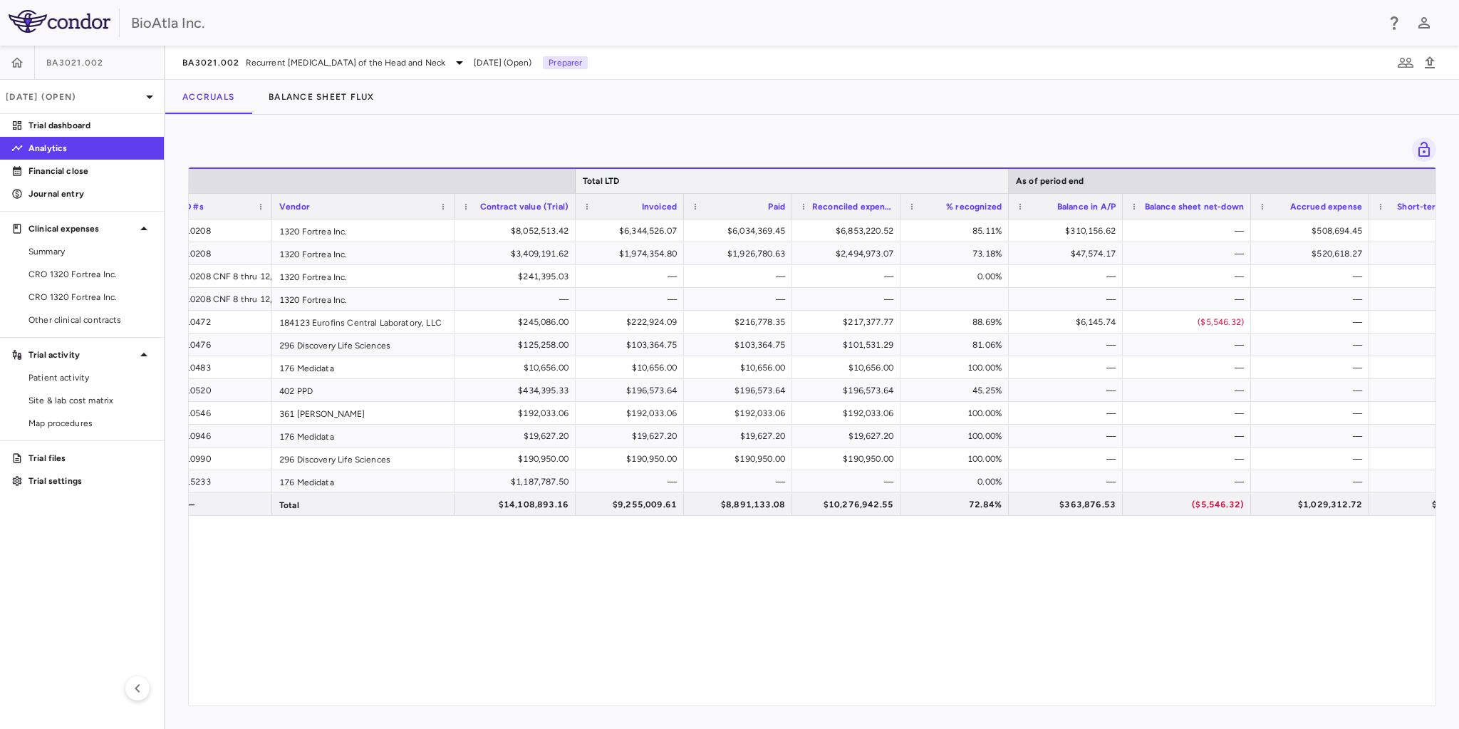
drag, startPoint x: 1029, startPoint y: 176, endPoint x: 1008, endPoint y: 180, distance: 21.0
click at [1008, 180] on div at bounding box center [1008, 181] width 6 height 24
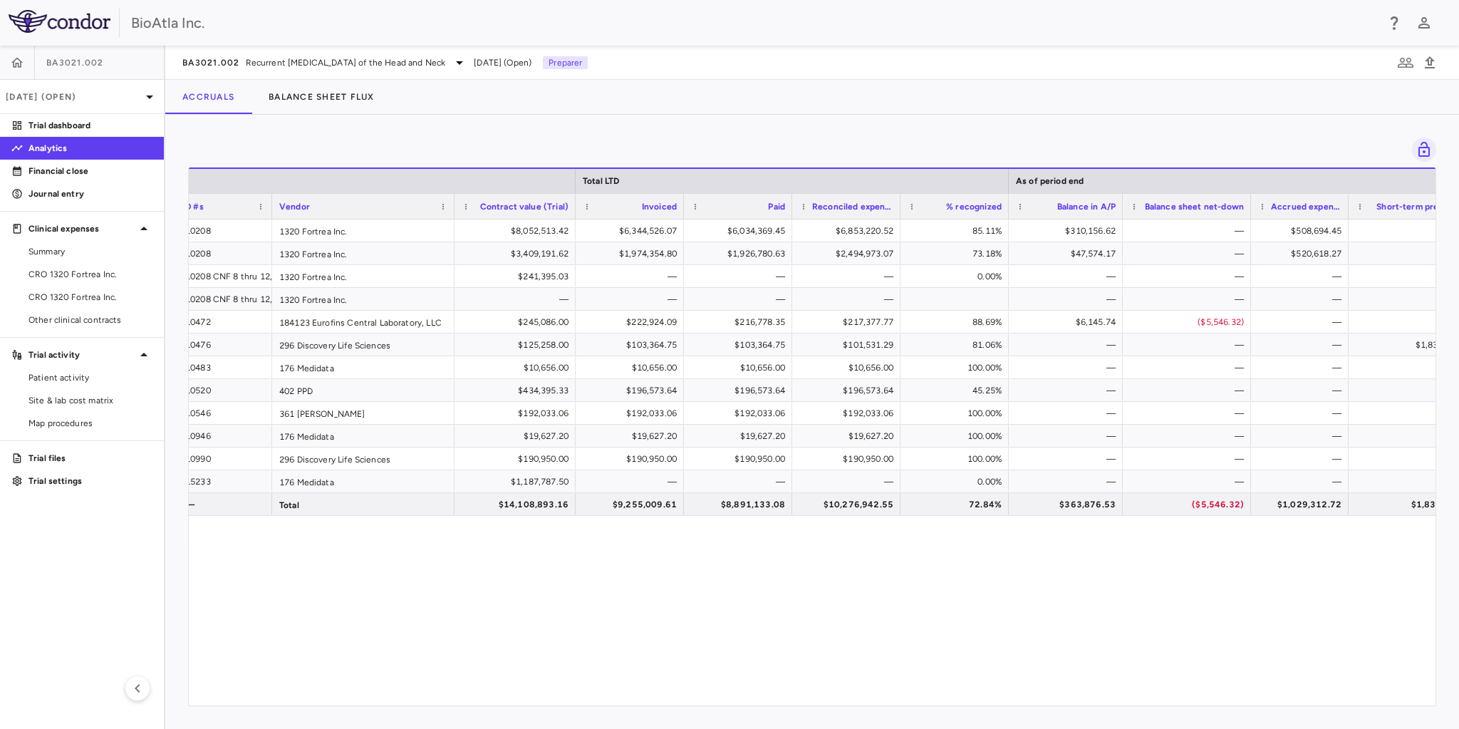
drag, startPoint x: 1366, startPoint y: 202, endPoint x: 1345, endPoint y: 208, distance: 21.4
click at [1345, 208] on div at bounding box center [1348, 206] width 6 height 25
drag, startPoint x: 1250, startPoint y: 202, endPoint x: 1235, endPoint y: 207, distance: 15.8
click at [1235, 207] on div at bounding box center [1236, 206] width 6 height 25
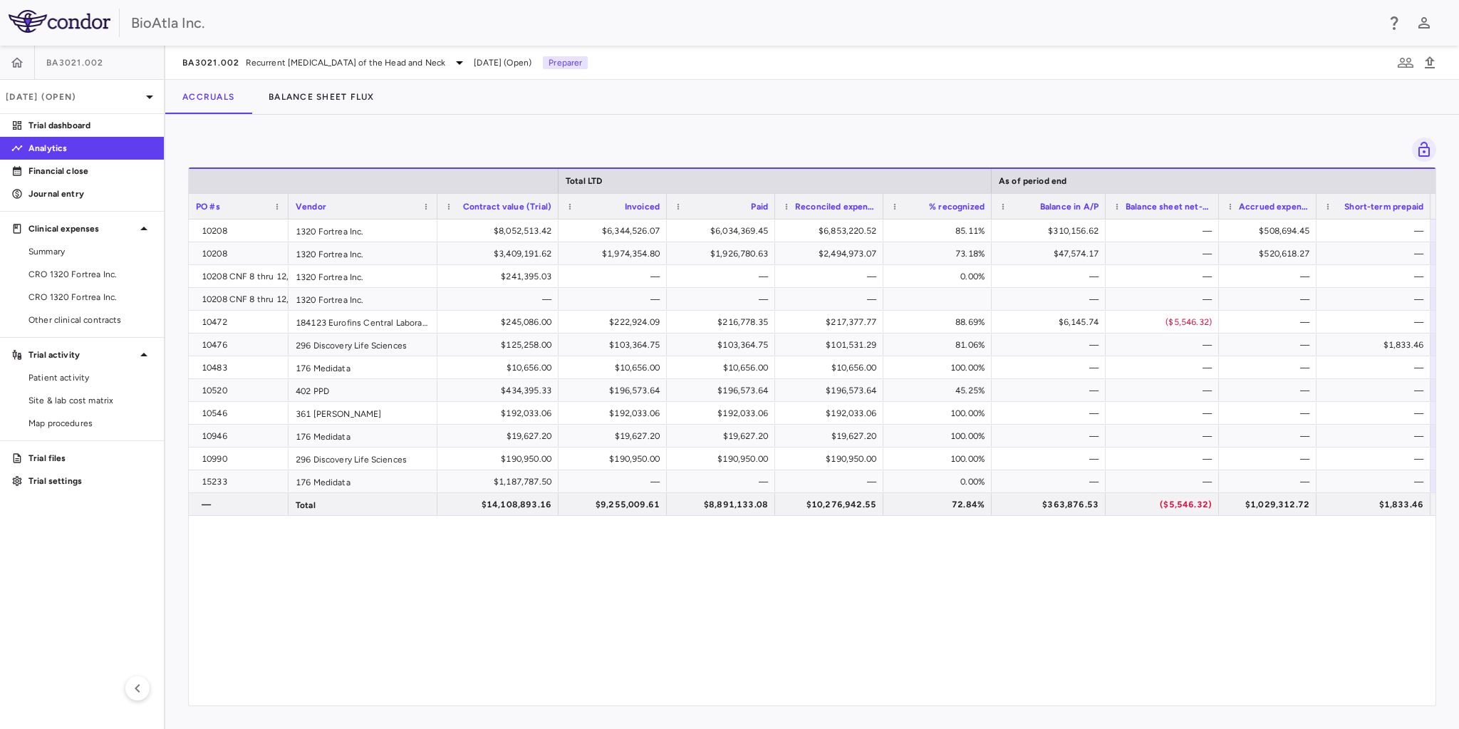
drag, startPoint x: 467, startPoint y: 204, endPoint x: 434, endPoint y: 216, distance: 35.4
click at [434, 216] on div at bounding box center [437, 206] width 6 height 25
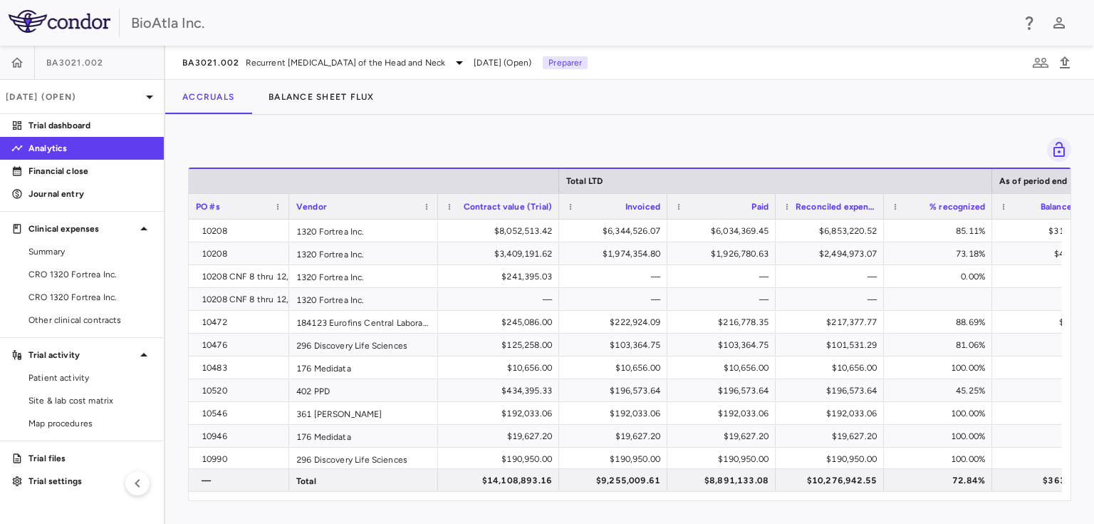
drag, startPoint x: 286, startPoint y: 205, endPoint x: 286, endPoint y: 235, distance: 29.9
click at [286, 235] on div "Total LTD As of period end PO #s Vendor Contract value (Trial) —" at bounding box center [630, 333] width 882 height 333
